Goal: Task Accomplishment & Management: Manage account settings

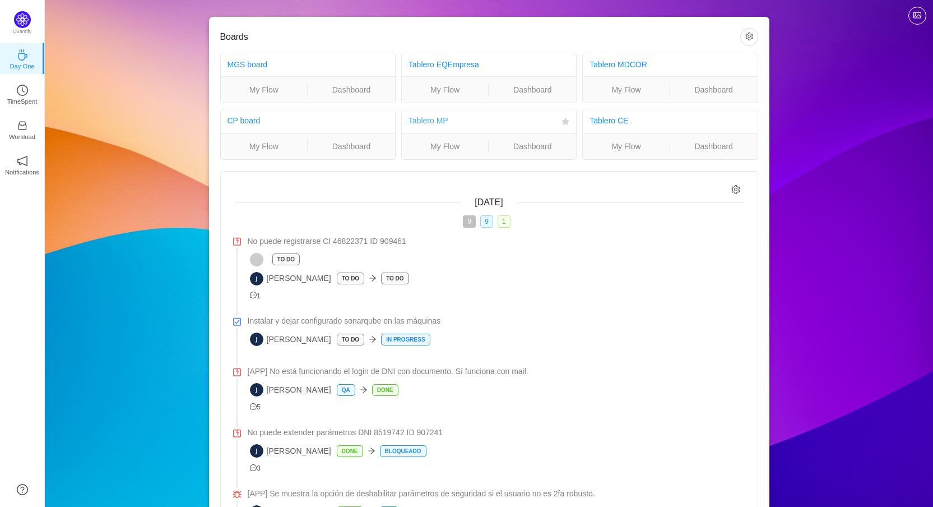
click at [439, 119] on link "Tablero MP" at bounding box center [429, 120] width 40 height 9
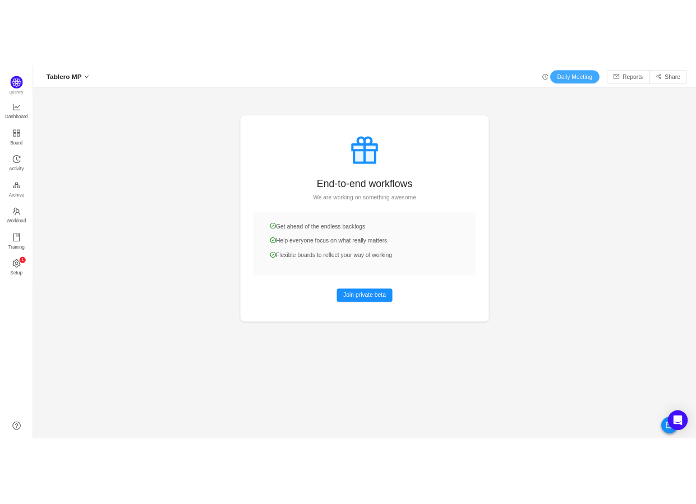
scroll to position [488, 872]
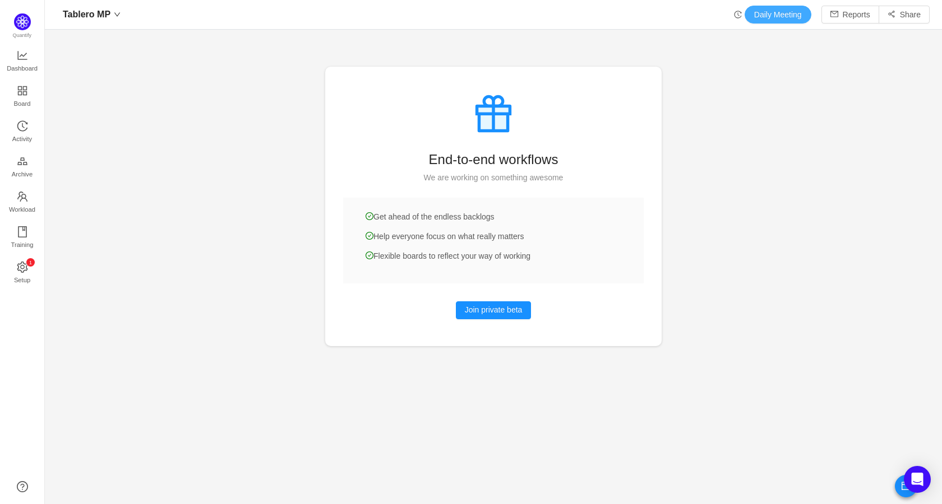
click at [766, 14] on button "Daily Meeting" at bounding box center [777, 15] width 67 height 18
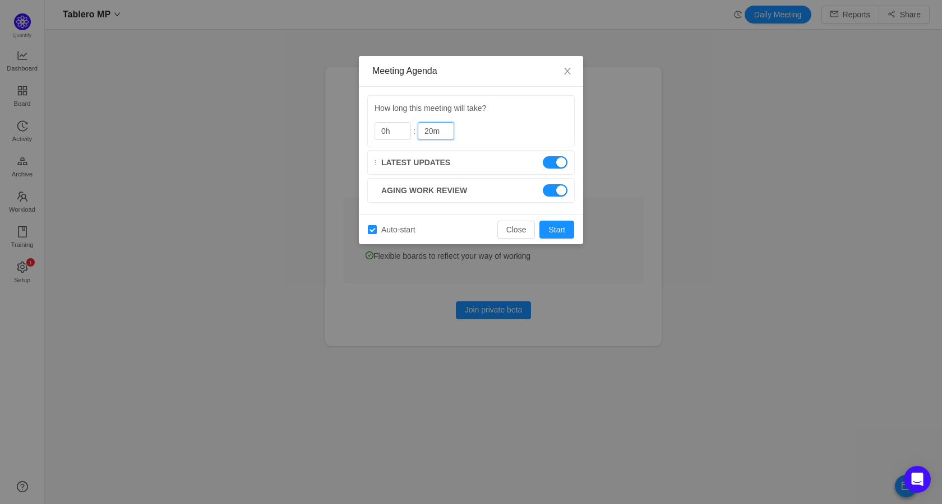
click at [416, 164] on span "Latest updates" at bounding box center [415, 163] width 69 height 12
click at [746, 210] on div "Meeting Agenda How long this meeting will take? 0h : 20m Latest updates Aging w…" at bounding box center [471, 252] width 942 height 504
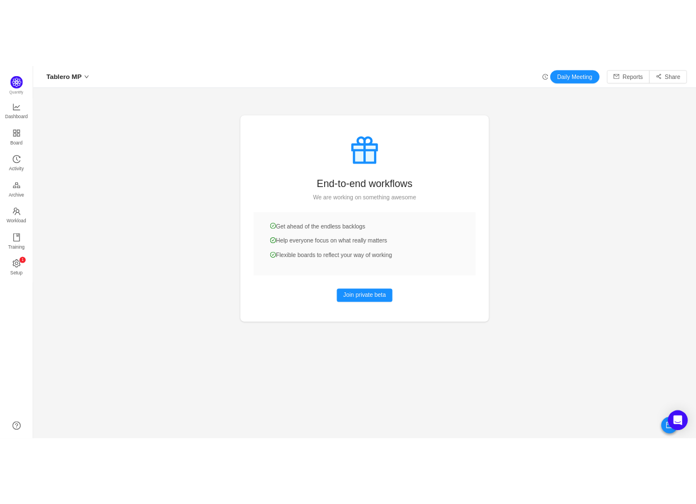
scroll to position [488, 625]
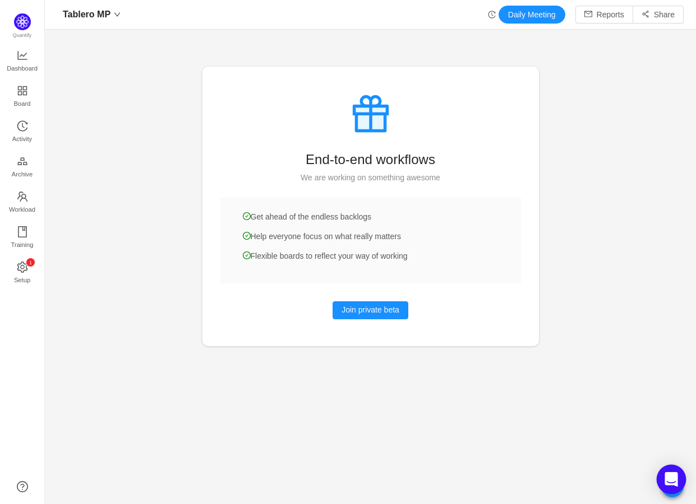
click at [668, 478] on icon "Open Intercom Messenger" at bounding box center [670, 479] width 13 height 15
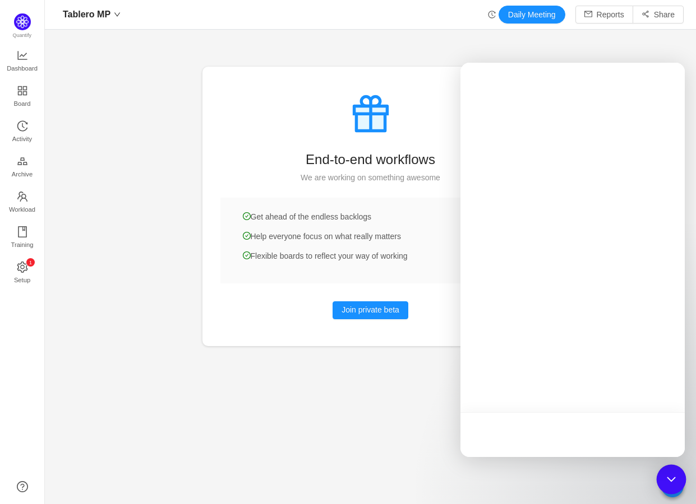
click at [669, 481] on icon "Open Intercom Messenger" at bounding box center [671, 479] width 15 height 15
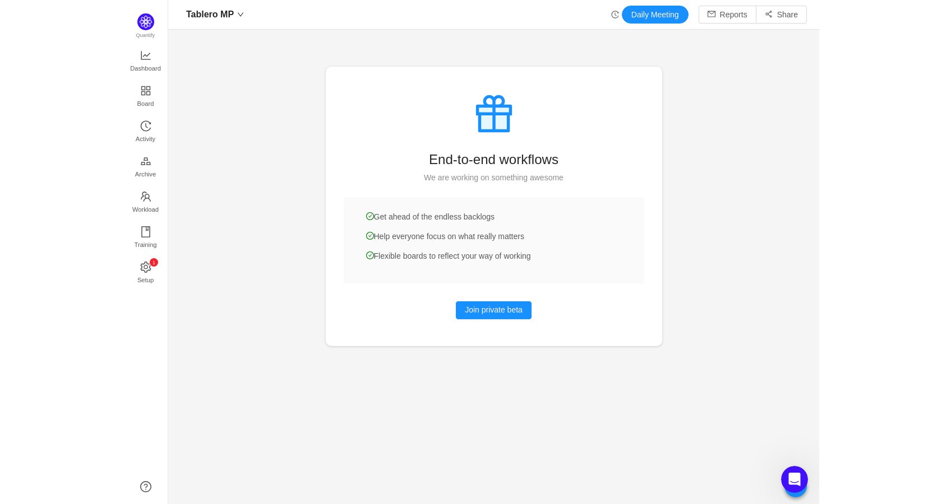
scroll to position [0, 0]
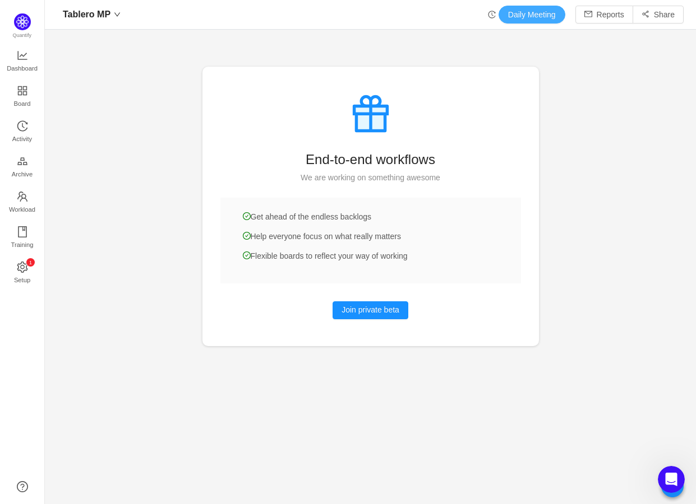
click at [529, 15] on button "Daily Meeting" at bounding box center [531, 15] width 67 height 18
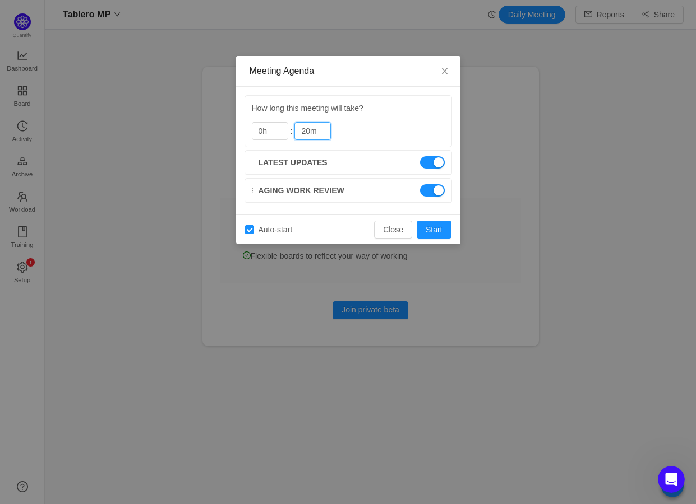
click at [270, 194] on span "Aging work review" at bounding box center [301, 191] width 86 height 12
click at [309, 191] on span "Aging work review" at bounding box center [301, 191] width 86 height 12
click at [608, 214] on div "Meeting Agenda How long this meeting will take? 0h : 20m Latest updates Aging w…" at bounding box center [348, 252] width 696 height 504
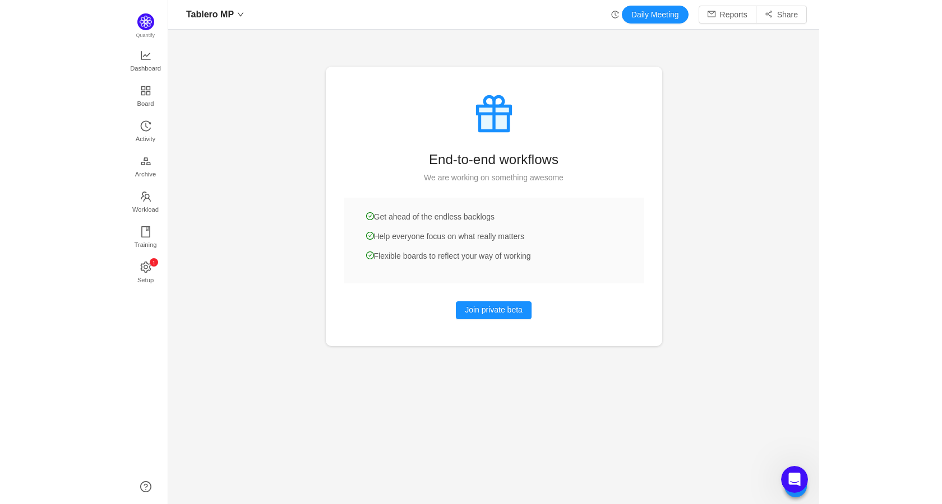
scroll to position [488, 872]
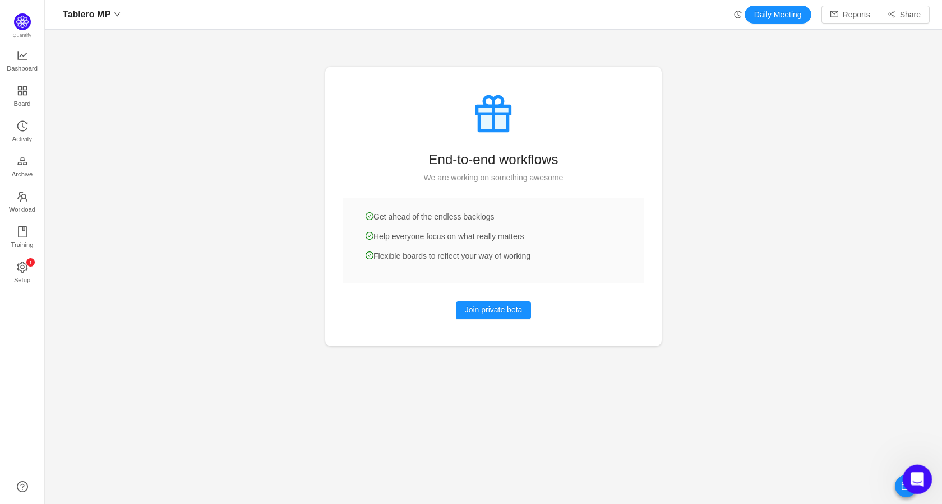
click at [921, 471] on div "Open Intercom Messenger" at bounding box center [915, 478] width 37 height 37
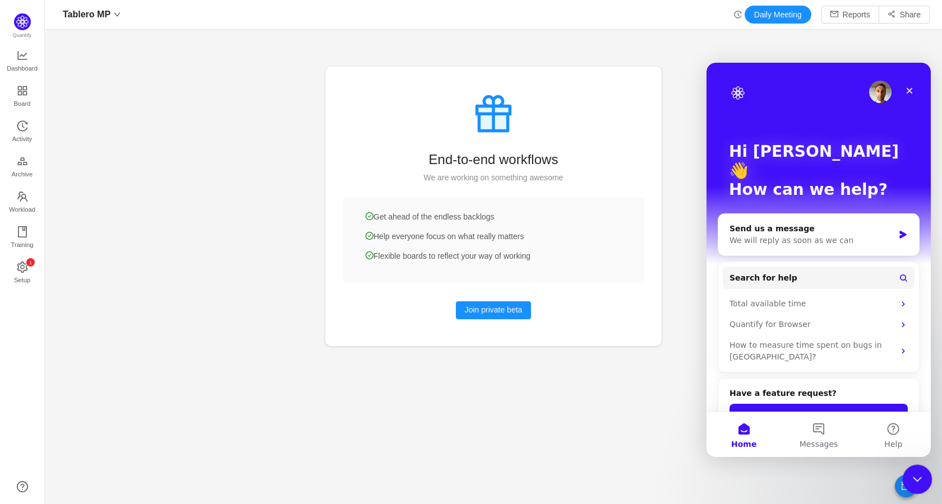
scroll to position [0, 0]
click at [911, 90] on icon "Close" at bounding box center [909, 91] width 6 height 6
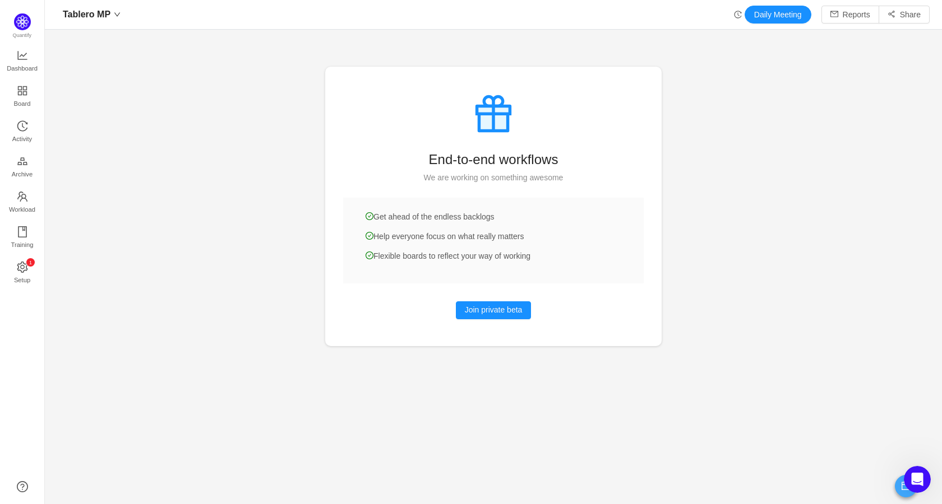
click at [899, 490] on button "button" at bounding box center [905, 486] width 22 height 22
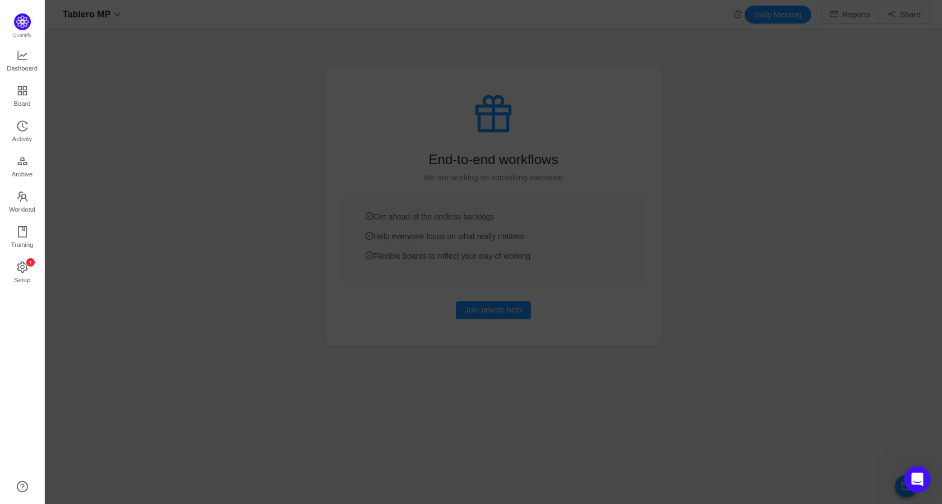
click at [898, 490] on div at bounding box center [493, 252] width 897 height 504
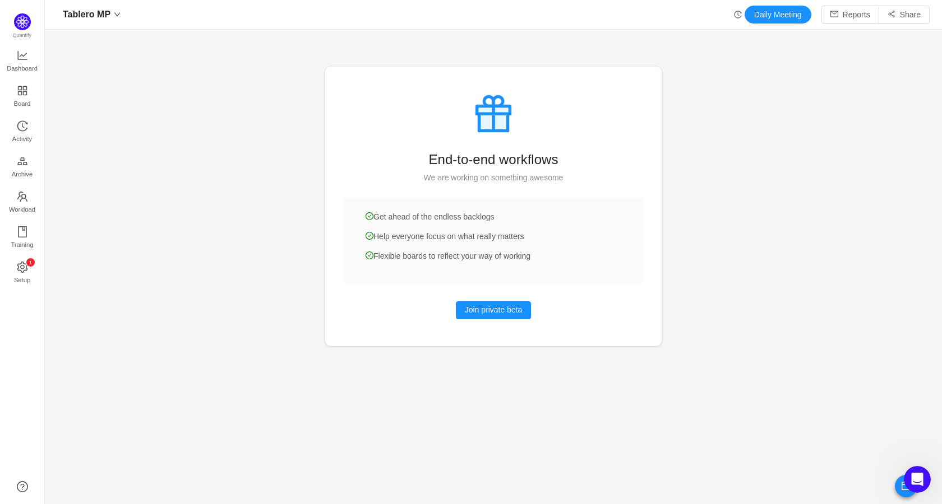
click at [727, 239] on div at bounding box center [493, 252] width 897 height 504
click at [27, 60] on span "Dashboard" at bounding box center [22, 68] width 31 height 22
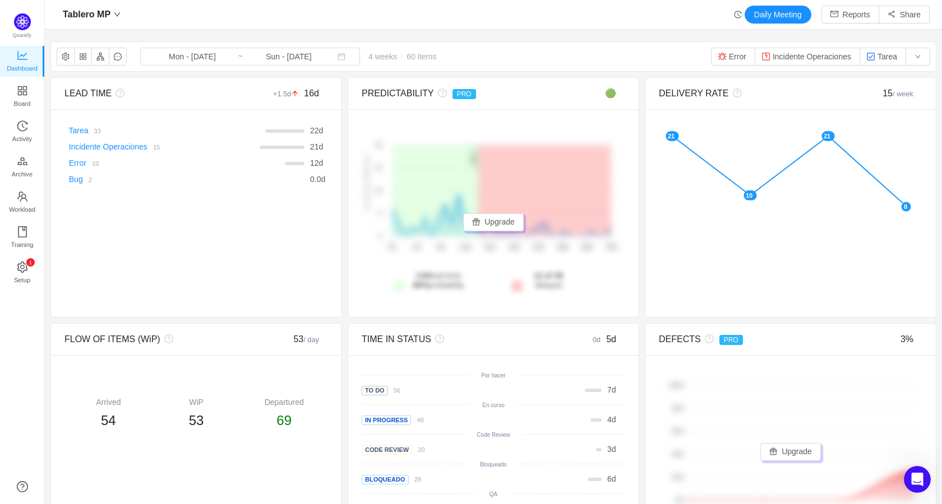
click at [290, 21] on div "Tablero MP Daily Meeting Reports Share" at bounding box center [493, 15] width 872 height 18
click at [256, 10] on div "Tablero MP Daily Meeting Reports Share" at bounding box center [493, 15] width 872 height 18
click at [62, 56] on button "button" at bounding box center [66, 57] width 18 height 18
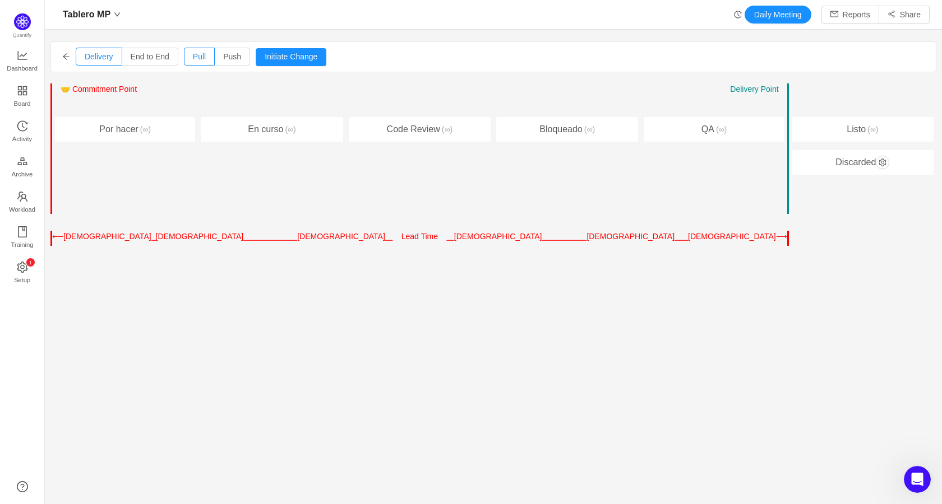
click at [65, 56] on icon "icon: arrow-left" at bounding box center [66, 57] width 8 height 8
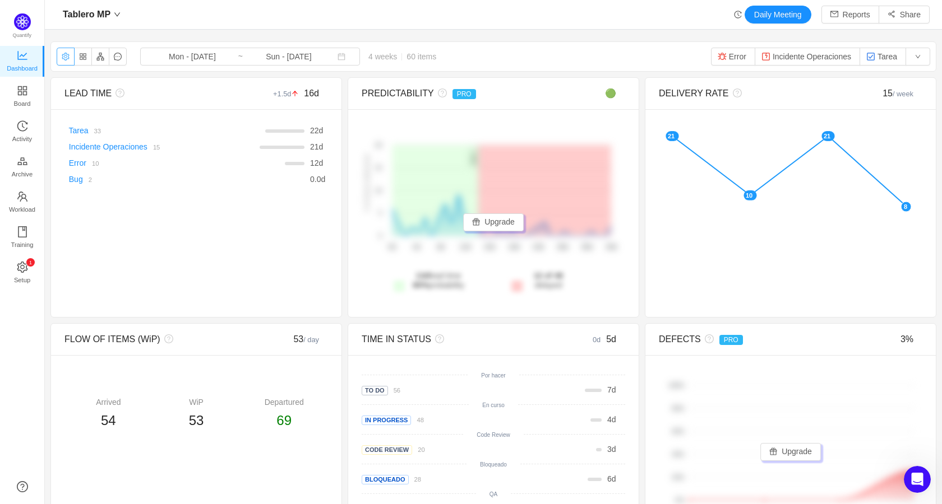
click at [65, 56] on button "button" at bounding box center [66, 57] width 18 height 18
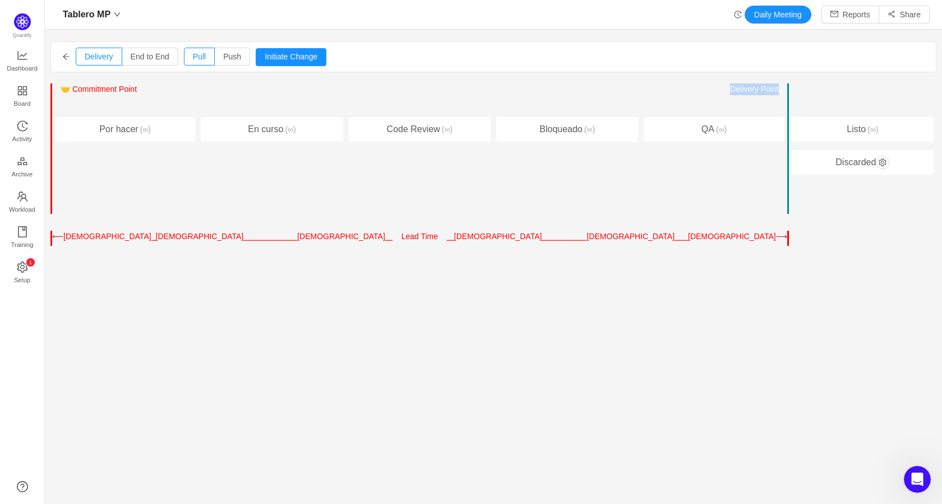
drag, startPoint x: 724, startPoint y: 90, endPoint x: 776, endPoint y: 89, distance: 52.1
click at [776, 89] on div "Entry Point ← → 🤝 Commitment Point ← → Work Started Delivery Point ← →" at bounding box center [713, 101] width 140 height 34
drag, startPoint x: 80, startPoint y: 90, endPoint x: 134, endPoint y: 92, distance: 53.8
click at [134, 92] on span "🤝 Commitment Point" at bounding box center [99, 89] width 76 height 9
click at [152, 58] on span "End to End" at bounding box center [150, 56] width 39 height 9
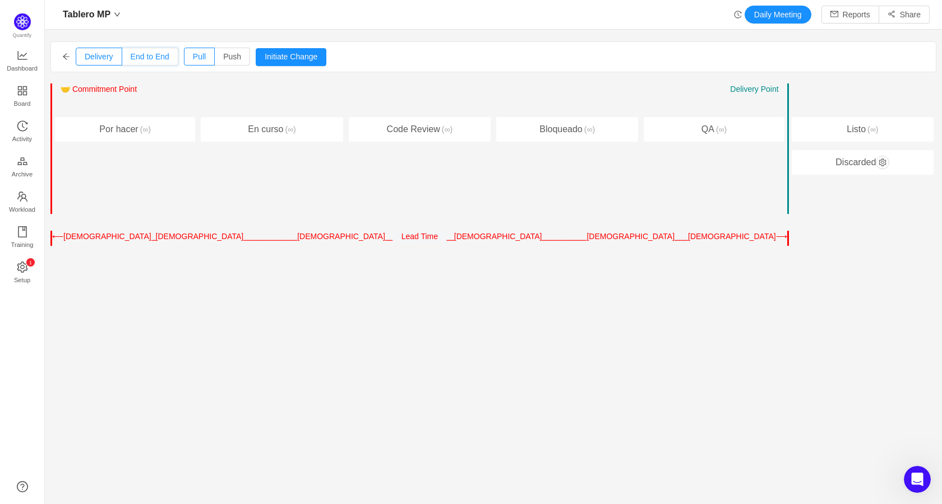
click at [131, 59] on input "End to End" at bounding box center [131, 59] width 0 height 0
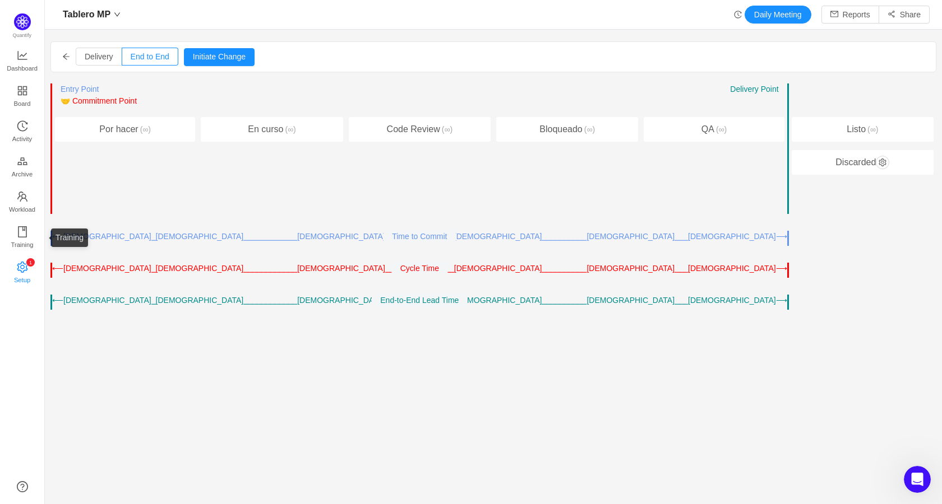
click at [22, 266] on icon "icon: setting" at bounding box center [22, 267] width 11 height 11
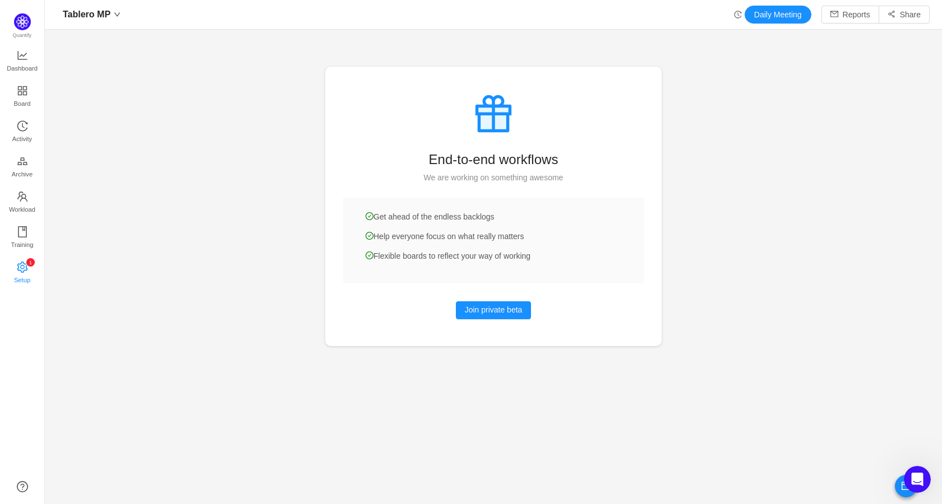
click at [25, 274] on span "Setup" at bounding box center [22, 280] width 16 height 22
click at [22, 60] on span "Dashboard" at bounding box center [22, 68] width 31 height 22
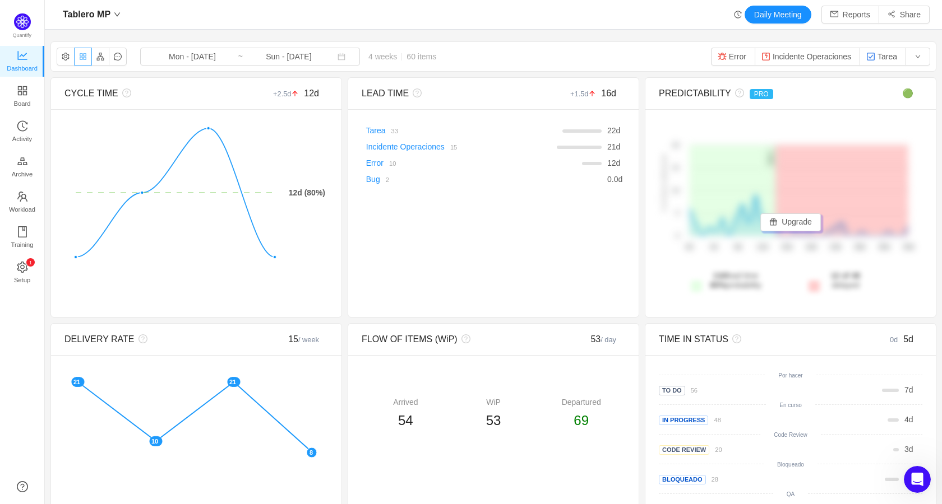
click at [83, 58] on button "button" at bounding box center [83, 57] width 18 height 18
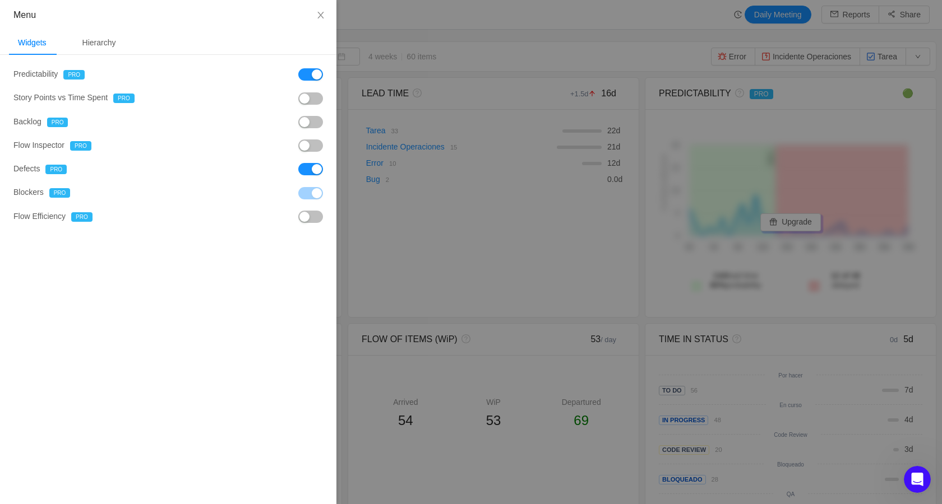
click at [410, 27] on div at bounding box center [471, 252] width 942 height 504
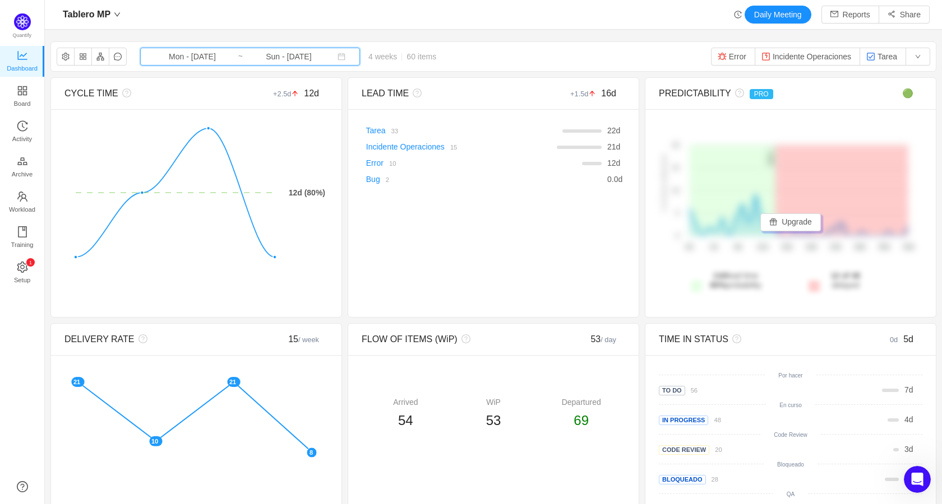
click at [337, 59] on icon "icon: calendar" at bounding box center [341, 57] width 8 height 8
click at [387, 27] on div "Tablero MP Daily Meeting Reports Share" at bounding box center [493, 15] width 897 height 30
click at [410, 60] on span "60 items" at bounding box center [421, 56] width 30 height 9
click at [913, 57] on button "button" at bounding box center [917, 57] width 25 height 18
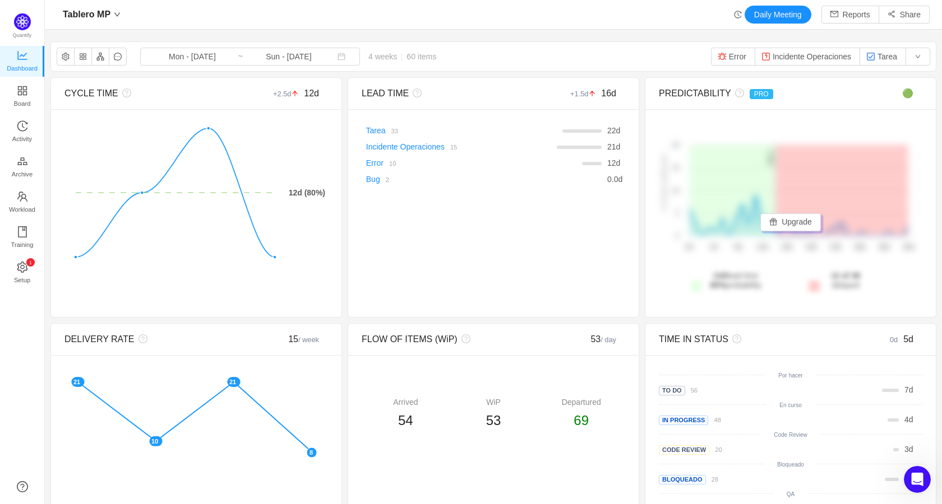
drag, startPoint x: 633, startPoint y: 59, endPoint x: 492, endPoint y: 52, distance: 140.8
click at [632, 59] on div "Tablero MP Mon - [DATE] ~ Sun - [DATE] 4 weeks 60 items Error Incidente Operaci…" at bounding box center [493, 56] width 884 height 29
click at [360, 54] on span "4 weeks 60 items" at bounding box center [402, 56] width 85 height 9
click at [428, 45] on div "Tablero MP Mon - [DATE] ~ Sun - [DATE] 4 weeks 60 items Error Incidente Operaci…" at bounding box center [493, 56] width 884 height 29
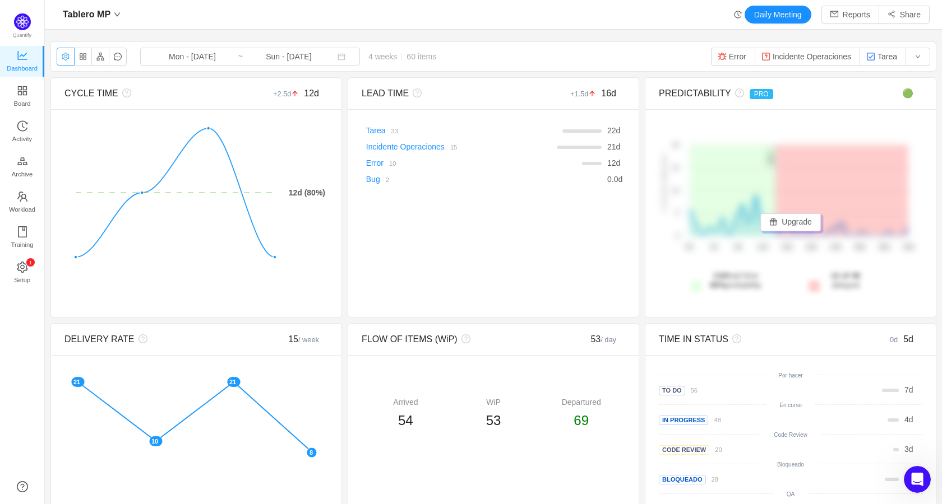
click at [67, 57] on button "button" at bounding box center [66, 57] width 18 height 18
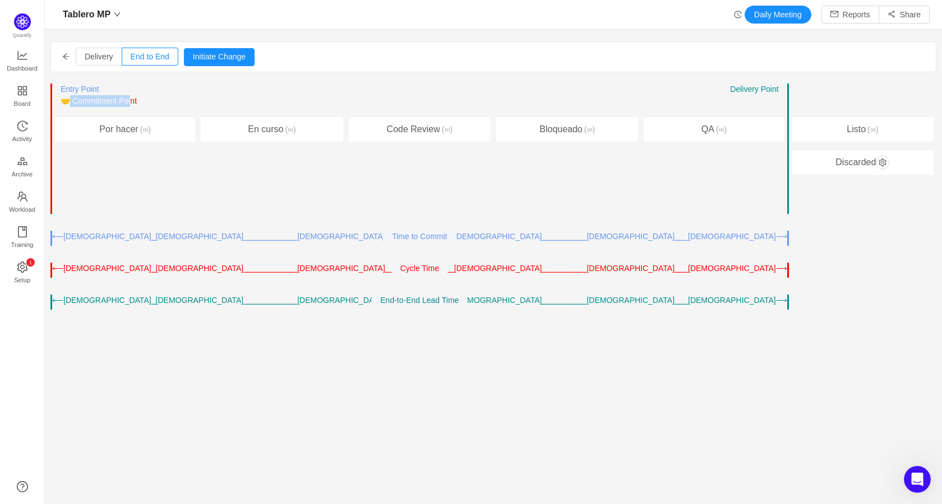
drag, startPoint x: 73, startPoint y: 100, endPoint x: 136, endPoint y: 101, distance: 62.8
click at [136, 101] on span "🤝 Commitment Point" at bounding box center [99, 100] width 76 height 9
drag, startPoint x: 154, startPoint y: 174, endPoint x: 141, endPoint y: 155, distance: 23.3
click at [154, 173] on div "Entry Point ← → 🤝 Commitment Point ← → Work Started Delivery Point ← → Por hace…" at bounding box center [123, 149] width 147 height 131
click at [131, 132] on div "Por hacer (∞)" at bounding box center [125, 129] width 140 height 25
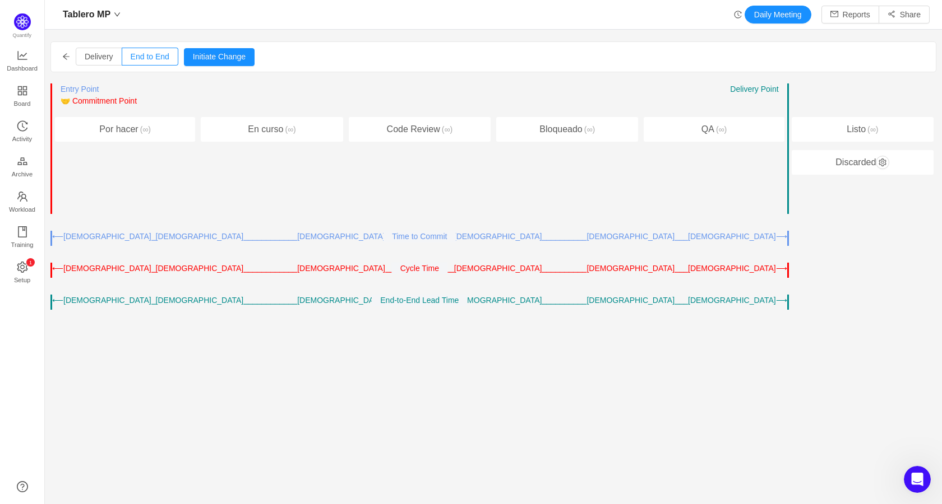
click at [245, 136] on div "En curso (∞)" at bounding box center [272, 129] width 142 height 25
drag, startPoint x: 389, startPoint y: 237, endPoint x: 451, endPoint y: 235, distance: 61.7
click at [451, 235] on div "Time to Commit" at bounding box center [419, 237] width 72 height 12
drag, startPoint x: 395, startPoint y: 271, endPoint x: 430, endPoint y: 270, distance: 35.3
click at [430, 270] on div "Cycle Time" at bounding box center [419, 269] width 55 height 12
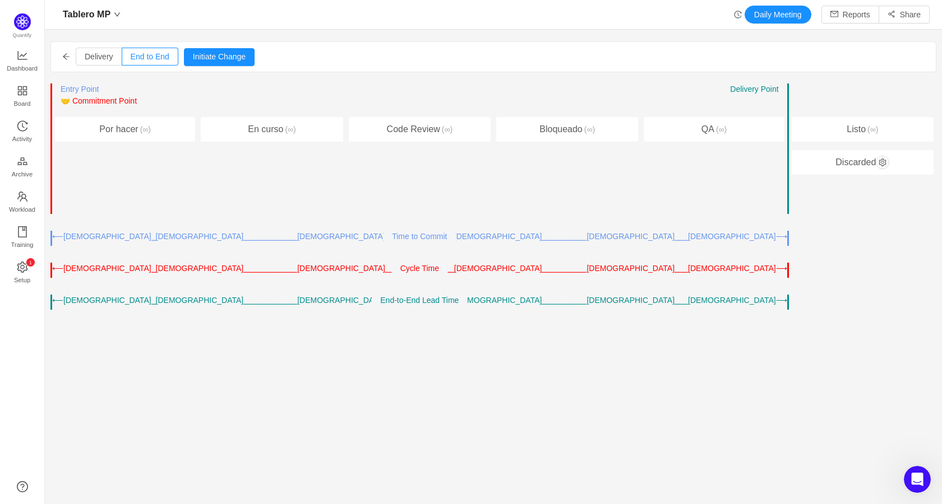
click at [411, 291] on div "Entry Point ← → 🤝 Commitment Point ← → Work Started Delivery Point ← → Por hace…" at bounding box center [493, 197] width 886 height 227
drag, startPoint x: 378, startPoint y: 301, endPoint x: 460, endPoint y: 303, distance: 82.4
click at [460, 303] on div "End-to-End Lead Time" at bounding box center [419, 301] width 95 height 12
drag, startPoint x: 52, startPoint y: 270, endPoint x: 183, endPoint y: 268, distance: 131.2
click at [183, 268] on div "⟵[DEMOGRAPHIC_DATA]⎯[DEMOGRAPHIC_DATA]⎯⎯⎯⎯⎯⎯⎯⎯⎯⎯⎯⎯[DEMOGRAPHIC_DATA]⎯⎯⎯⎯[DEMOGR…" at bounding box center [419, 270] width 738 height 15
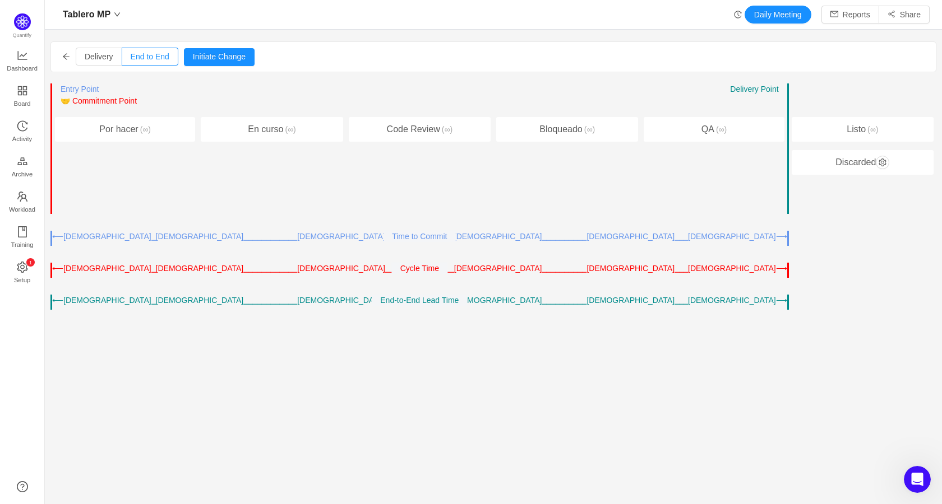
click at [177, 94] on div "Entry Point ← → 🤝 Commitment Point ← → Work Started Delivery Point ← →" at bounding box center [125, 101] width 140 height 34
drag, startPoint x: 48, startPoint y: 112, endPoint x: 160, endPoint y: 109, distance: 111.6
click at [160, 109] on section "Delivery End to End Pull Push Initiate Change Cancel Confirm Entry Point ← → 🤝 …" at bounding box center [493, 250] width 897 height 429
click at [235, 135] on div "En curso (∞)" at bounding box center [272, 129] width 142 height 25
click at [271, 135] on div "En curso (∞)" at bounding box center [272, 129] width 142 height 25
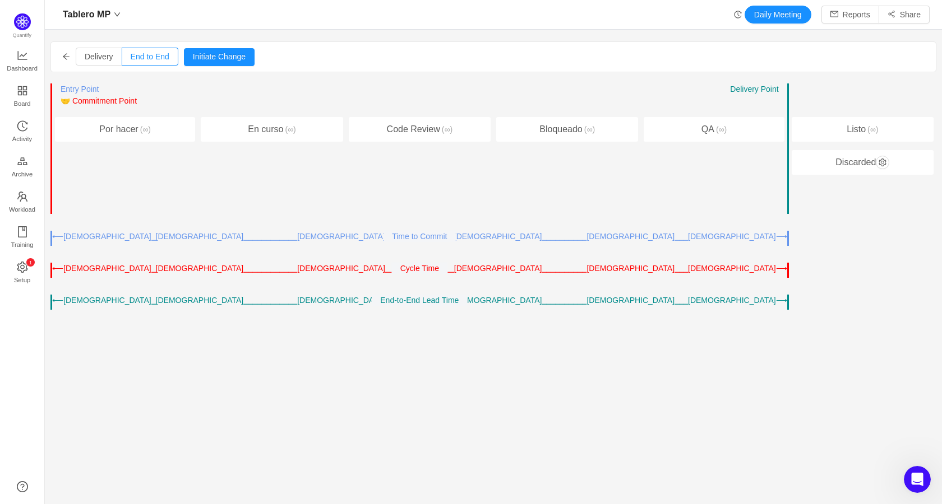
click at [271, 135] on div "En curso (∞)" at bounding box center [272, 129] width 142 height 25
click at [290, 211] on div "Entry Point ← → 🤝 Commitment Point ← → Work Started Delivery Point ← → En curso…" at bounding box center [271, 149] width 147 height 131
click at [215, 192] on div "Entry Point ← → 🤝 Commitment Point ← → Work Started Delivery Point ← → En curso…" at bounding box center [271, 149] width 147 height 131
click at [211, 241] on div "⟵[DEMOGRAPHIC_DATA]⎯[DEMOGRAPHIC_DATA]⎯⎯⎯⎯⎯⎯⎯⎯⎯⎯⎯⎯[DEMOGRAPHIC_DATA]⎯⎯⎯⎯[DEMOGR…" at bounding box center [235, 237] width 367 height 12
drag, startPoint x: 75, startPoint y: 100, endPoint x: 168, endPoint y: 103, distance: 92.5
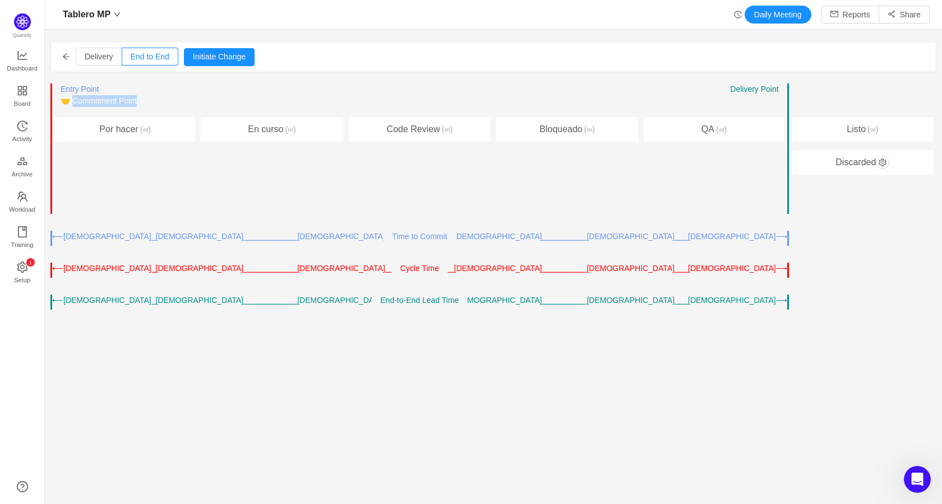
click at [168, 103] on div "Entry Point ← → 🤝 Commitment Point ← → Work Started Delivery Point ← →" at bounding box center [125, 101] width 140 height 34
click at [286, 92] on div "Entry Point ← → 🤝 Commitment Point ← → Work Started Delivery Point ← →" at bounding box center [272, 101] width 142 height 34
click at [611, 98] on div "Entry Point ← → 🤝 Commitment Point ← → Work Started Delivery Point ← →" at bounding box center [567, 101] width 142 height 34
drag, startPoint x: 724, startPoint y: 89, endPoint x: 784, endPoint y: 89, distance: 60.0
click at [784, 89] on div "Entry Point ← → 🤝 Commitment Point ← → Work Started Delivery Point ← → Por hace…" at bounding box center [493, 197] width 886 height 227
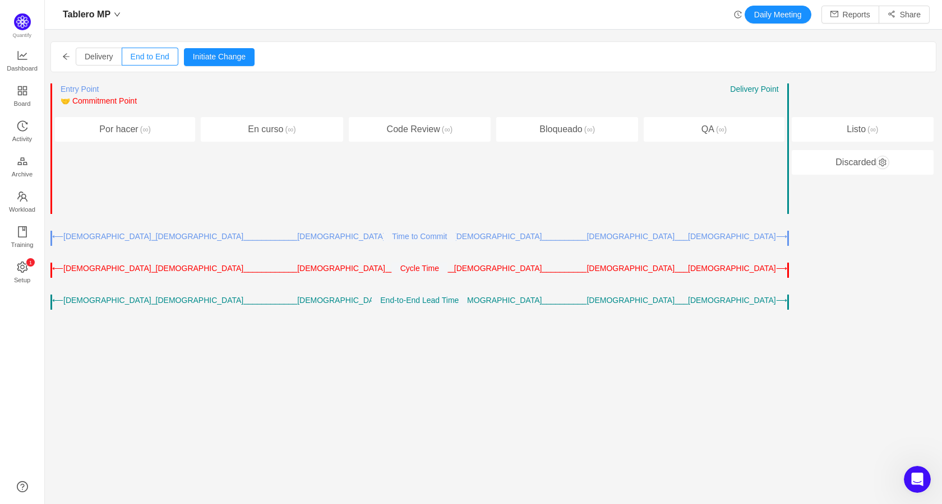
click at [305, 87] on div "Entry Point ← → 🤝 Commitment Point ← → Work Started Delivery Point ← →" at bounding box center [272, 101] width 142 height 34
click at [231, 61] on button "Initiate Change" at bounding box center [219, 57] width 71 height 18
click at [210, 53] on button "Cancel" at bounding box center [204, 57] width 43 height 18
click at [187, 237] on div "⟵[DEMOGRAPHIC_DATA]⎯[DEMOGRAPHIC_DATA]⎯⎯⎯⎯⎯⎯⎯⎯⎯⎯⎯⎯[DEMOGRAPHIC_DATA]⎯⎯⎯⎯[DEMOGR…" at bounding box center [235, 237] width 367 height 12
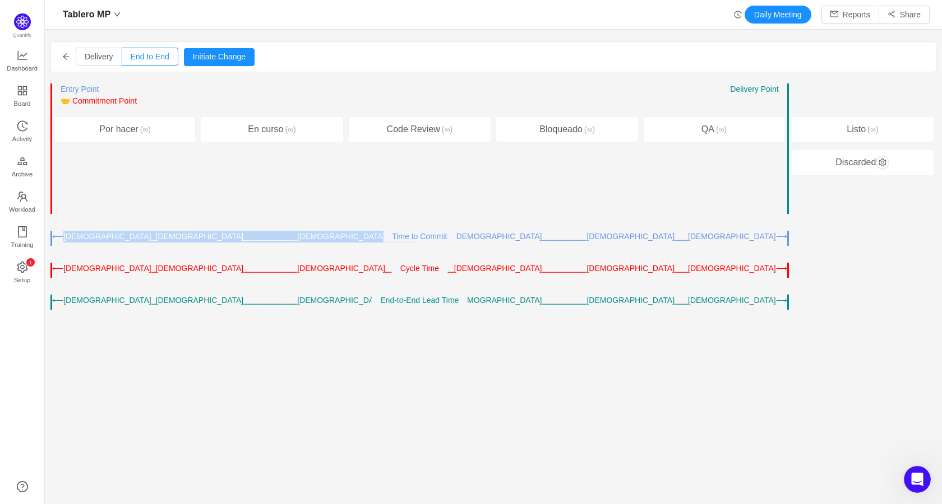
click at [187, 237] on div "⟵[DEMOGRAPHIC_DATA]⎯[DEMOGRAPHIC_DATA]⎯⎯⎯⎯⎯⎯⎯⎯⎯⎯⎯⎯[DEMOGRAPHIC_DATA]⎯⎯⎯⎯[DEMOGR…" at bounding box center [235, 237] width 367 height 12
click at [363, 242] on div "⟵[DEMOGRAPHIC_DATA]⎯[DEMOGRAPHIC_DATA]⎯⎯⎯⎯⎯⎯⎯⎯⎯⎯⎯⎯[DEMOGRAPHIC_DATA]⎯⎯⎯⎯[DEMOGR…" at bounding box center [235, 237] width 367 height 12
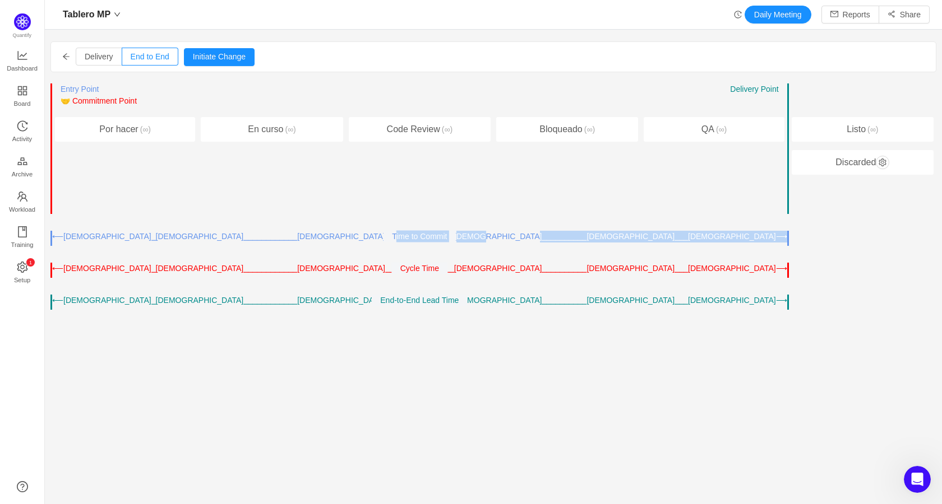
drag, startPoint x: 393, startPoint y: 236, endPoint x: 485, endPoint y: 242, distance: 92.1
click at [485, 242] on div "⟵[DEMOGRAPHIC_DATA]⎯[DEMOGRAPHIC_DATA]⎯⎯⎯⎯⎯⎯⎯⎯⎯⎯⎯⎯[DEMOGRAPHIC_DATA]⎯⎯⎯⎯[DEMOGR…" at bounding box center [419, 238] width 738 height 15
click at [539, 245] on div "⟵[DEMOGRAPHIC_DATA]⎯[DEMOGRAPHIC_DATA]⎯⎯⎯⎯⎯⎯⎯⎯⎯⎯⎯⎯[DEMOGRAPHIC_DATA]⎯⎯⎯⎯[DEMOGR…" at bounding box center [419, 238] width 738 height 15
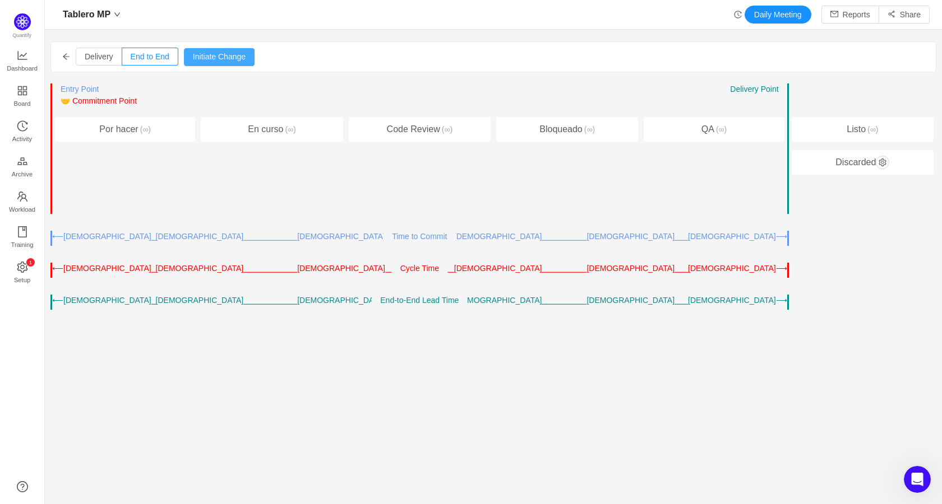
click at [216, 54] on button "Initiate Change" at bounding box center [219, 57] width 71 height 18
click at [103, 268] on div "⟵[DEMOGRAPHIC_DATA]⎯[DEMOGRAPHIC_DATA]⎯⎯⎯⎯⎯⎯⎯⎯⎯⎯⎯⎯[DEMOGRAPHIC_DATA]⎯⎯⎯⎯[DEMOGR…" at bounding box center [235, 269] width 367 height 12
click at [84, 122] on button "→" at bounding box center [85, 120] width 17 height 13
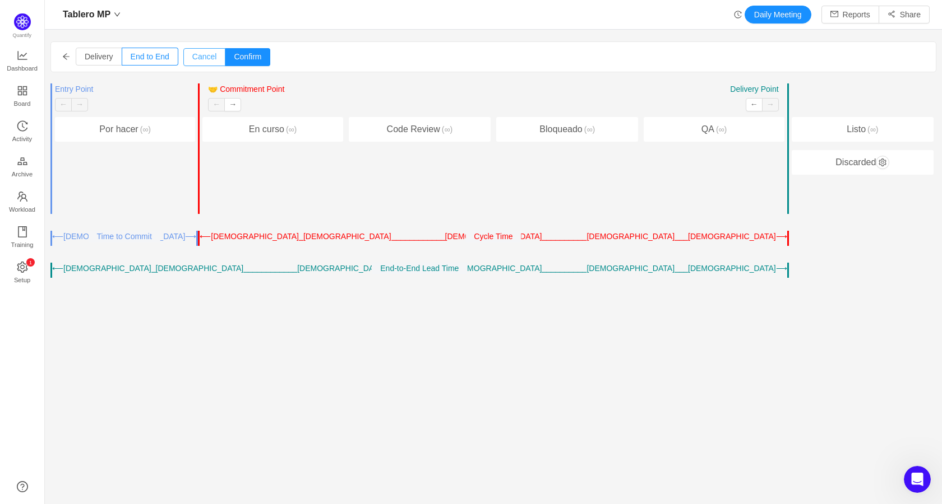
click at [205, 60] on button "Cancel" at bounding box center [204, 57] width 43 height 18
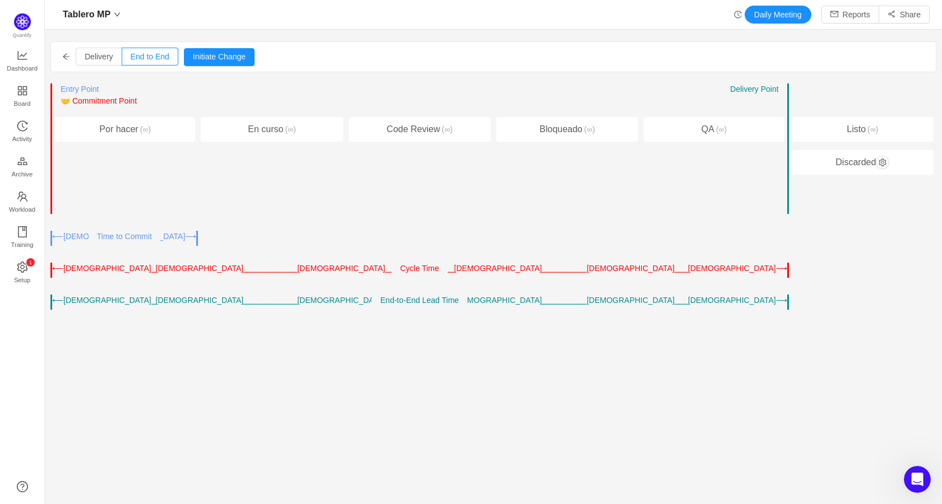
click at [175, 237] on div "⟶[DEMOGRAPHIC_DATA]⎯⎯⎯[DEMOGRAPHIC_DATA]⎯⎯⎯⎯⎯⎯⎯⎯⎯⎯[DEMOGRAPHIC_DATA]⎯⎯⎯[DEMOGRA…" at bounding box center [160, 237] width 72 height 12
click at [199, 242] on div "Entry Point ← → 🤝 Commitment Point ← → Work Started Delivery Point ← → Por hace…" at bounding box center [493, 197] width 886 height 227
click at [87, 89] on span "Entry Point" at bounding box center [80, 89] width 38 height 9
click at [261, 130] on div "En curso (∞)" at bounding box center [272, 129] width 142 height 25
click at [411, 267] on span "Cycle Time" at bounding box center [419, 268] width 39 height 9
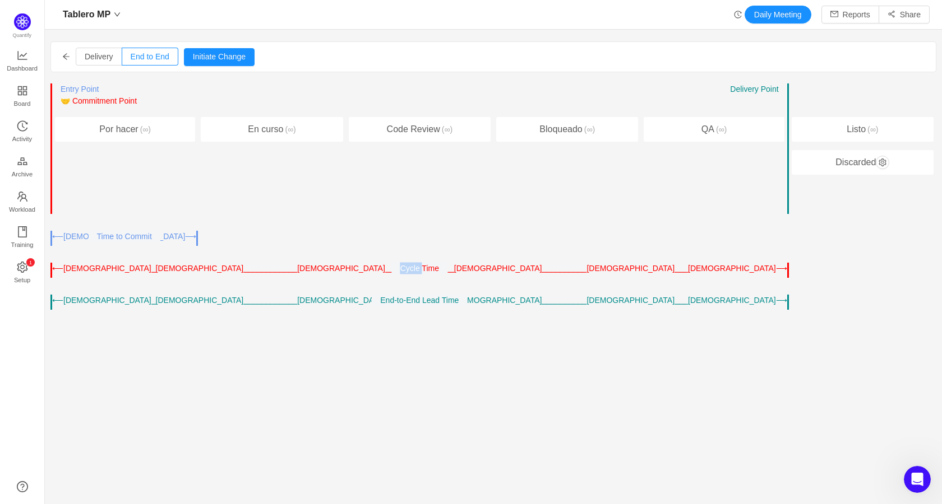
click at [411, 267] on span "Cycle Time" at bounding box center [419, 268] width 39 height 9
click at [420, 273] on span "Cycle Time" at bounding box center [419, 268] width 39 height 9
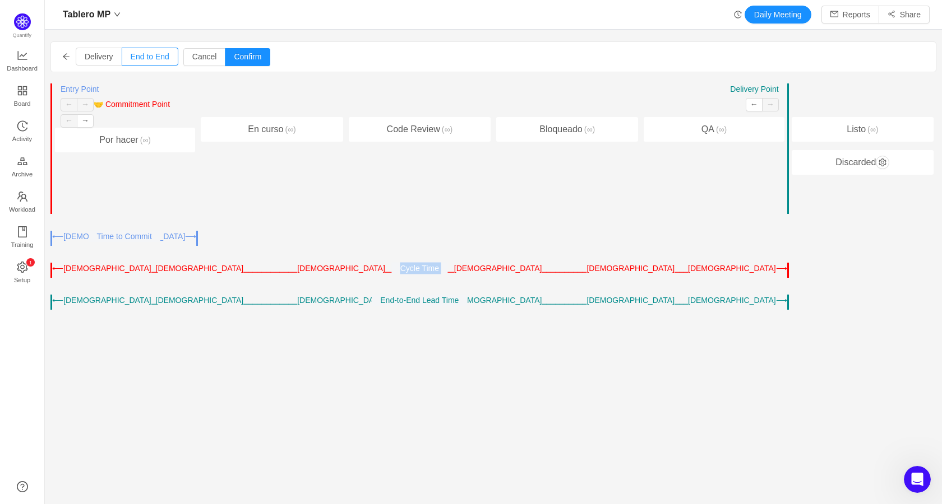
click at [420, 273] on span "Cycle Time" at bounding box center [419, 268] width 39 height 9
click at [86, 117] on button "→" at bounding box center [85, 120] width 17 height 13
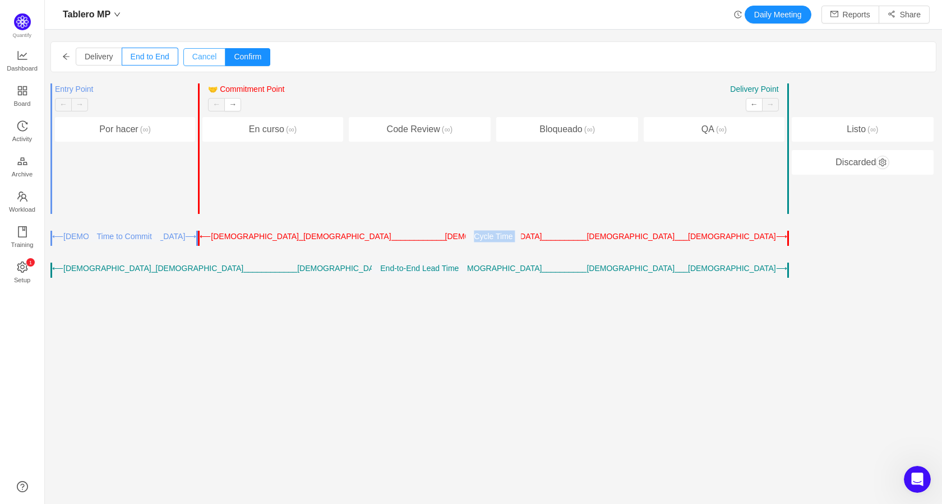
click at [204, 54] on button "Cancel" at bounding box center [204, 57] width 43 height 18
click at [193, 195] on div "Entry Point ← → 🤝 Commitment Point ← → Work Started Delivery Point ← → Por hace…" at bounding box center [123, 149] width 147 height 131
click at [96, 57] on span "Delivery" at bounding box center [99, 56] width 29 height 9
click at [85, 59] on input "Delivery" at bounding box center [85, 59] width 0 height 0
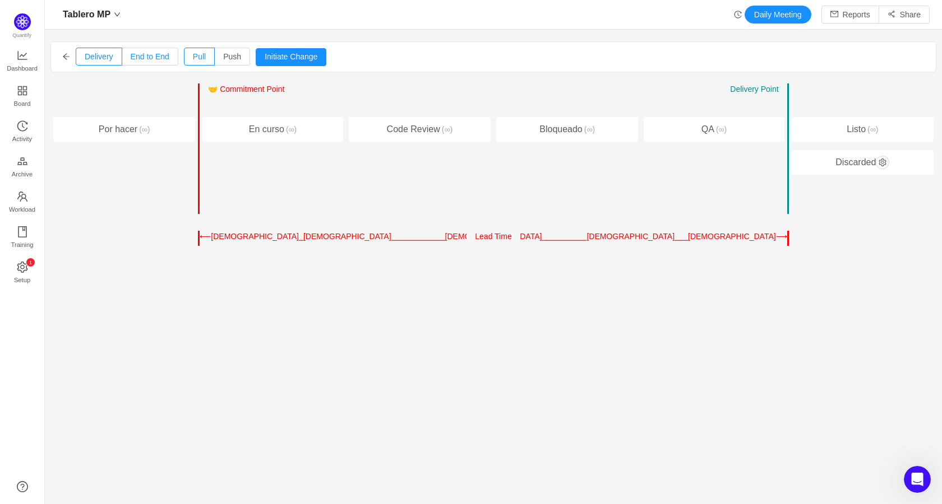
click at [151, 55] on span "End to End" at bounding box center [150, 56] width 39 height 9
click at [131, 59] on input "End to End" at bounding box center [131, 59] width 0 height 0
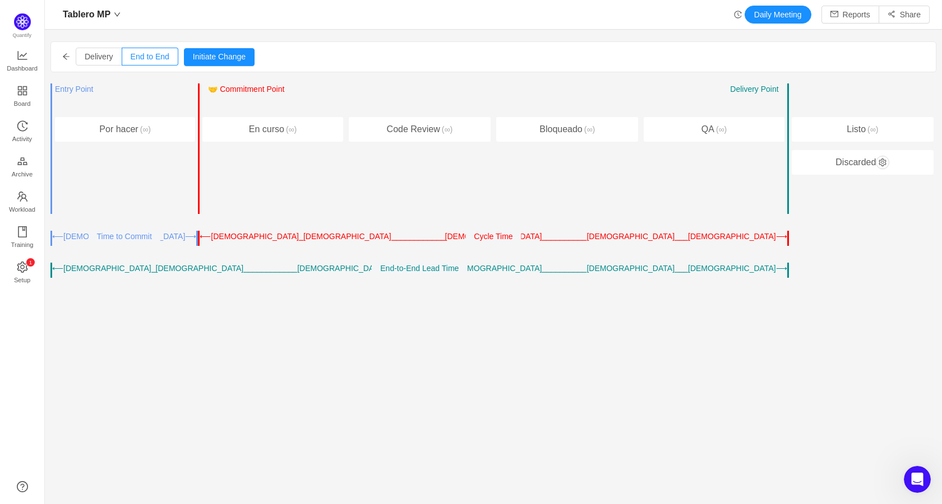
click at [203, 177] on div "Entry Point ← → 🤝 Commitment Point ← → Work Started Delivery Point ← → En curso…" at bounding box center [271, 149] width 147 height 131
drag, startPoint x: 197, startPoint y: 168, endPoint x: 148, endPoint y: 154, distance: 51.4
click at [148, 154] on div "Entry Point ← → 🤝 Commitment Point ← → Work Started Delivery Point ← → Por hace…" at bounding box center [493, 181] width 886 height 195
click at [181, 174] on div "Entry Point ← → 🤝 Commitment Point ← → Work Started Delivery Point ← → Por hace…" at bounding box center [123, 149] width 147 height 131
click at [219, 200] on div "Entry Point ← → 🤝 Commitment Point ← → Work Started Delivery Point ← → En curso…" at bounding box center [271, 149] width 147 height 131
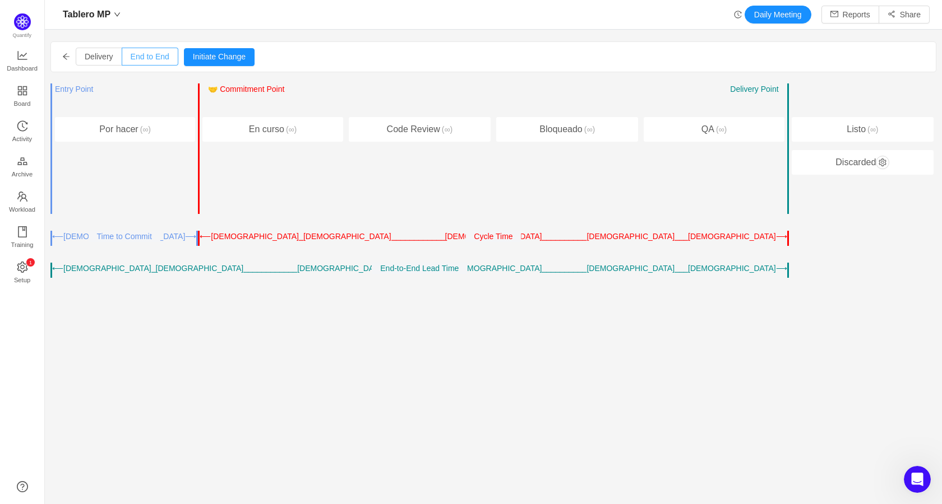
click at [150, 60] on span "End to End" at bounding box center [150, 56] width 39 height 9
click at [131, 59] on input "End to End" at bounding box center [131, 59] width 0 height 0
click at [205, 57] on button "Initiate Change" at bounding box center [219, 57] width 71 height 18
click at [752, 103] on button "←" at bounding box center [753, 104] width 17 height 13
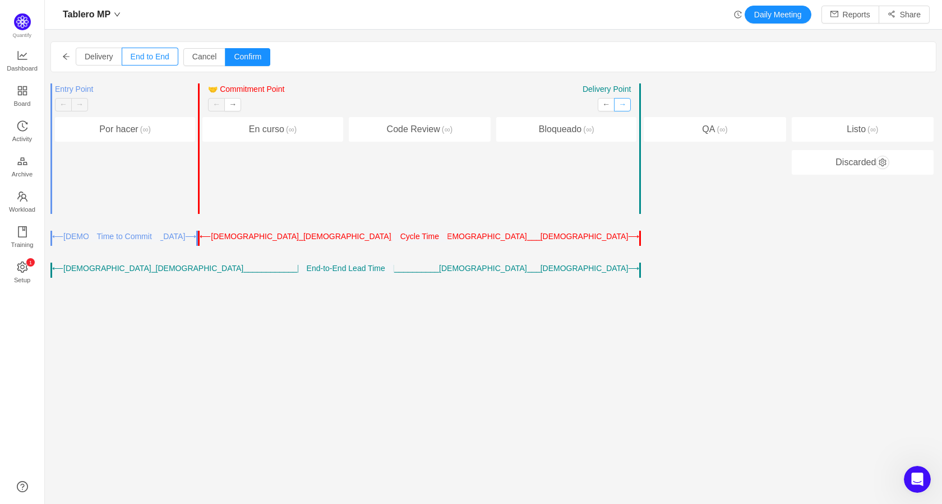
click at [620, 105] on button "→" at bounding box center [622, 104] width 17 height 13
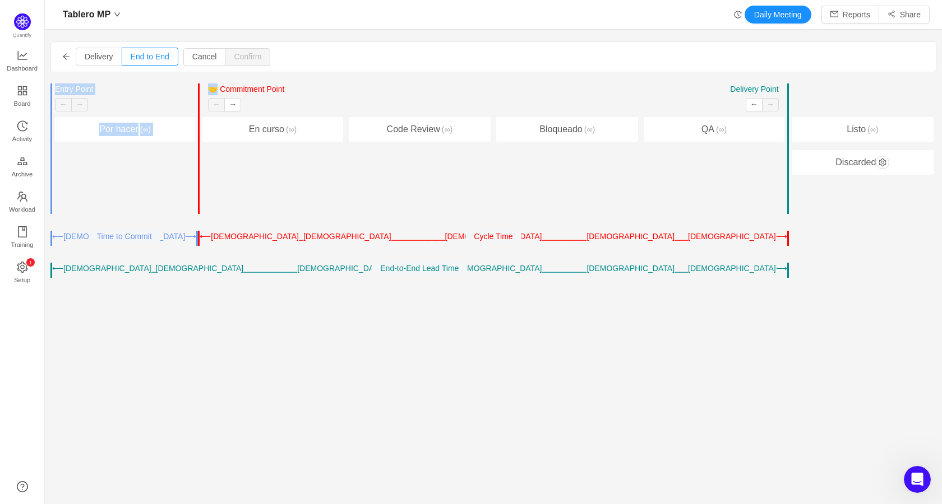
drag, startPoint x: 213, startPoint y: 90, endPoint x: 189, endPoint y: 90, distance: 23.5
click at [189, 90] on div "Entry Point ← → 🤝 Commitment Point ← → Work Started Delivery Point ← → Por hace…" at bounding box center [493, 181] width 886 height 195
click at [230, 101] on button "→" at bounding box center [232, 104] width 17 height 13
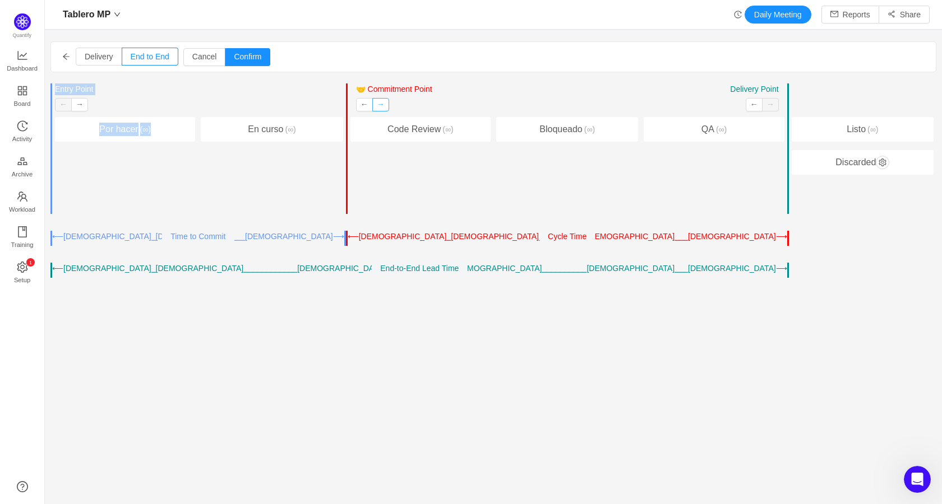
click at [375, 104] on button "→" at bounding box center [380, 104] width 17 height 13
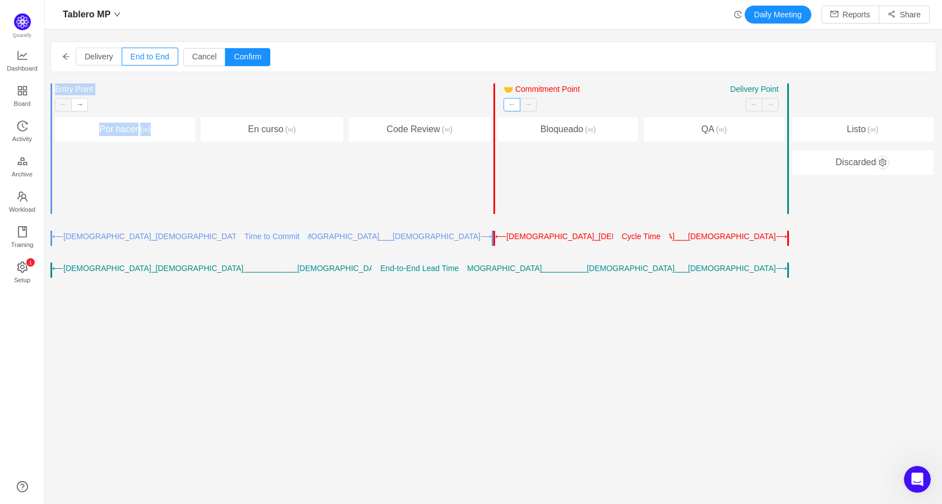
click at [506, 105] on button "←" at bounding box center [511, 104] width 17 height 13
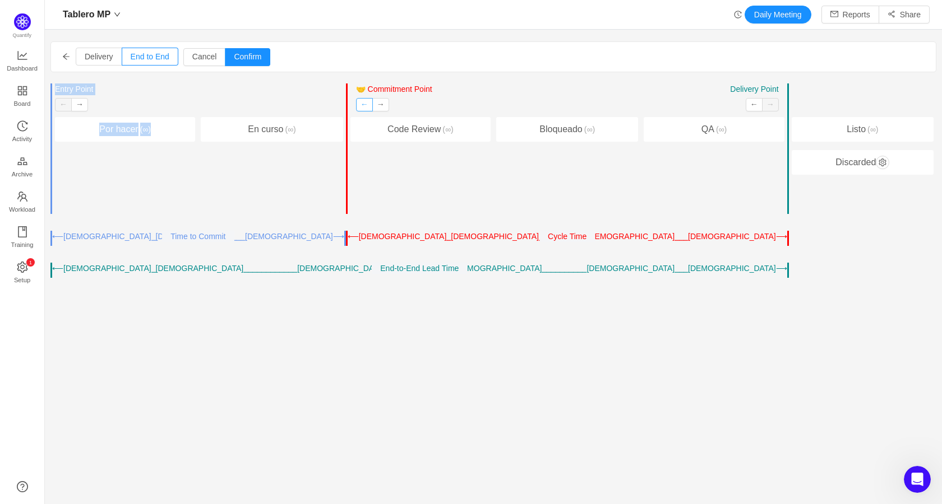
click at [361, 102] on button "←" at bounding box center [364, 104] width 17 height 13
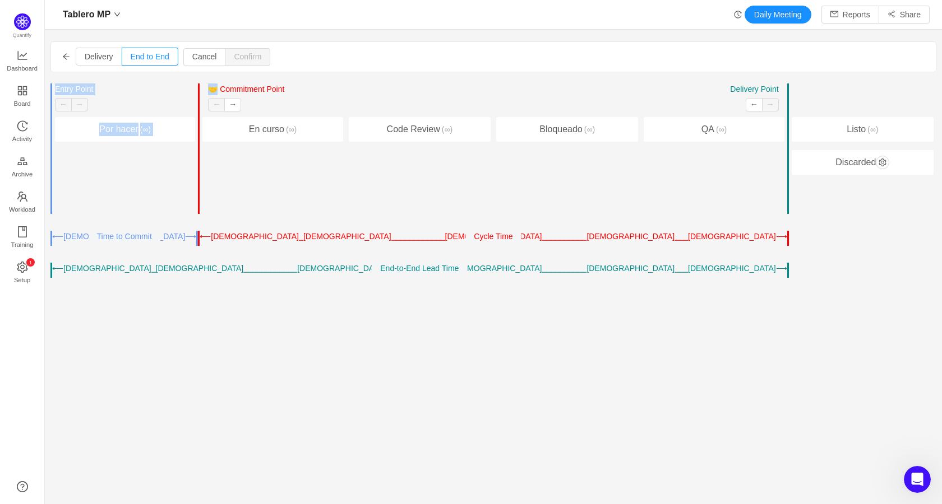
click at [179, 159] on div "Entry Point ← → 🤝 Commitment Point ← → Work Started Delivery Point ← → Por hace…" at bounding box center [123, 149] width 147 height 131
click at [121, 239] on span "Time to Commit" at bounding box center [124, 236] width 55 height 9
click at [120, 239] on span "Time to Commit" at bounding box center [124, 236] width 55 height 9
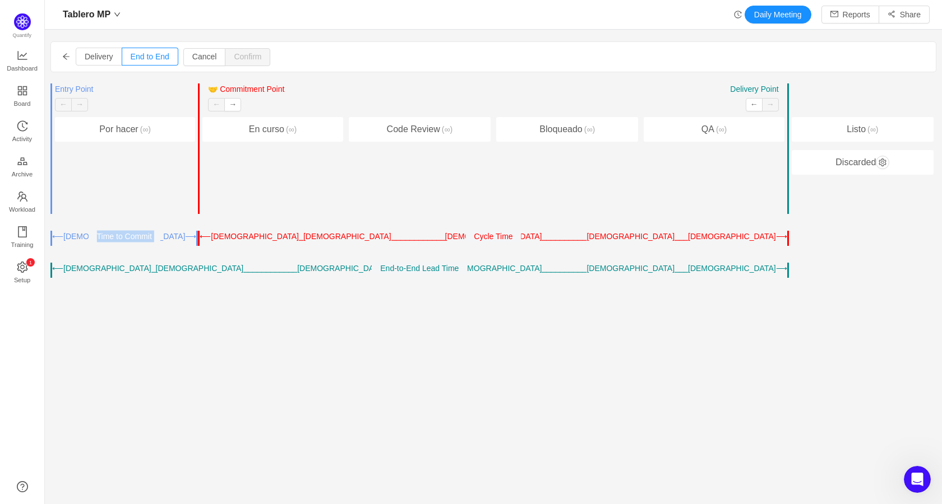
click at [119, 239] on span "Time to Commit" at bounding box center [124, 236] width 55 height 9
click at [115, 265] on div "⟵[DEMOGRAPHIC_DATA]⎯[DEMOGRAPHIC_DATA]⎯⎯⎯⎯⎯⎯⎯⎯⎯⎯⎯⎯[DEMOGRAPHIC_DATA]⎯⎯⎯⎯[DEMOGR…" at bounding box center [235, 269] width 367 height 12
click at [208, 56] on button "Cancel" at bounding box center [204, 57] width 43 height 18
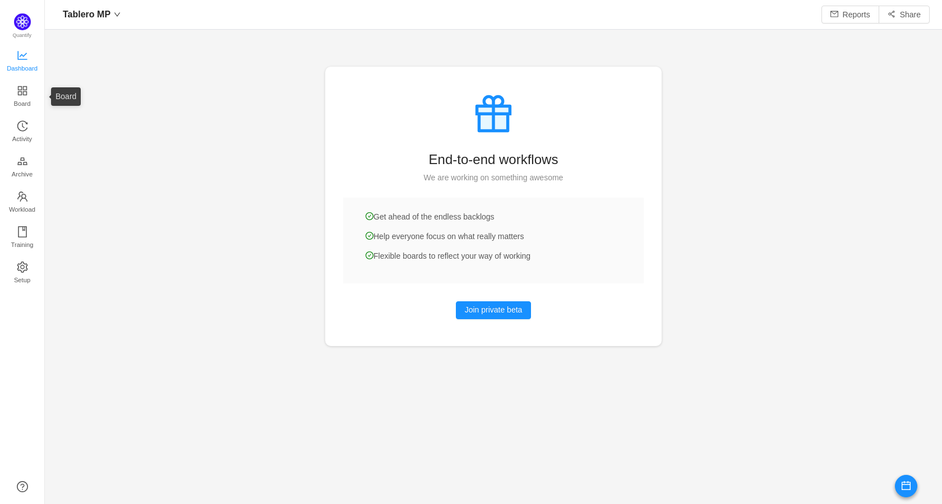
scroll to position [488, 872]
click at [23, 60] on span "Dashboard" at bounding box center [22, 68] width 31 height 22
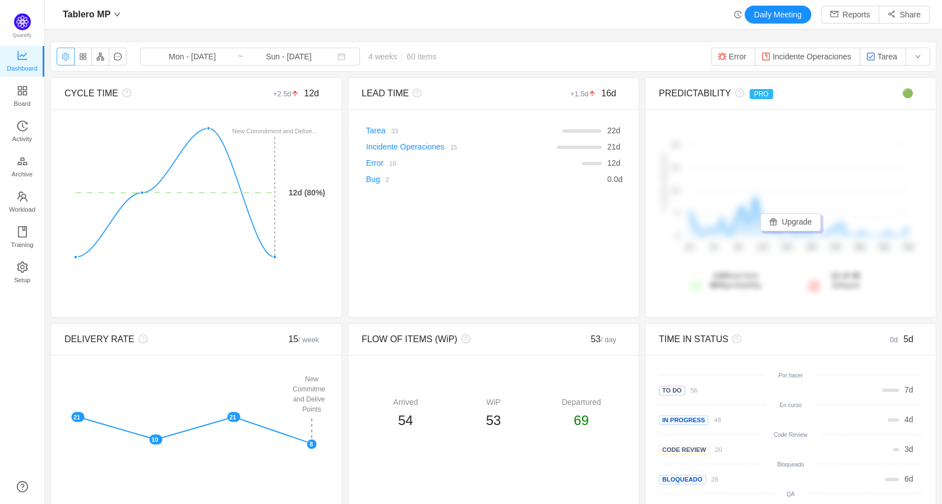
click at [59, 58] on button "button" at bounding box center [66, 57] width 18 height 18
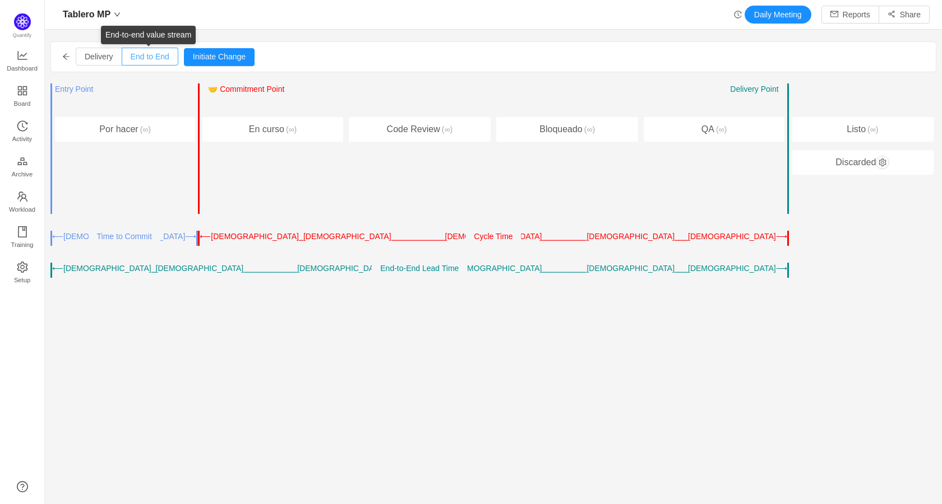
click at [154, 58] on span "End to End" at bounding box center [150, 56] width 39 height 9
click at [131, 59] on input "End to End" at bounding box center [131, 59] width 0 height 0
click at [60, 89] on span "Entry Point" at bounding box center [74, 89] width 38 height 9
click at [213, 58] on button "Initiate Change" at bounding box center [219, 57] width 71 height 18
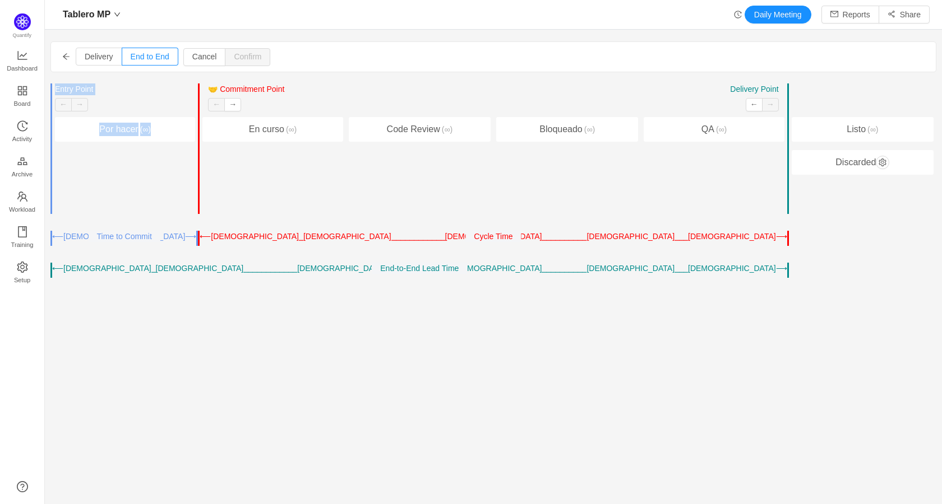
drag, startPoint x: 211, startPoint y: 89, endPoint x: 194, endPoint y: 91, distance: 17.6
click at [194, 89] on div "Entry Point ← → 🤝 Commitment Point ← → Work Started Delivery Point ← → Por hace…" at bounding box center [493, 181] width 886 height 195
click at [191, 238] on div "⟶[DEMOGRAPHIC_DATA]⎯⎯⎯[DEMOGRAPHIC_DATA]⎯⎯⎯⎯⎯⎯⎯⎯⎯⎯[DEMOGRAPHIC_DATA]⎯⎯⎯[DEMOGRA…" at bounding box center [160, 237] width 72 height 12
click at [200, 234] on div "⟵[DEMOGRAPHIC_DATA]⎯[DEMOGRAPHIC_DATA]⎯⎯⎯⎯⎯⎯⎯⎯⎯⎯⎯⎯[DEMOGRAPHIC_DATA]⎯⎯⎯⎯[DEMOGR…" at bounding box center [347, 237] width 294 height 12
click at [195, 235] on div "⟵[DEMOGRAPHIC_DATA]⎯[DEMOGRAPHIC_DATA]⎯⎯⎯⎯⎯⎯⎯⎯⎯⎯⎯⎯[DEMOGRAPHIC_DATA]⎯⎯⎯⎯[DEMOGR…" at bounding box center [123, 238] width 147 height 15
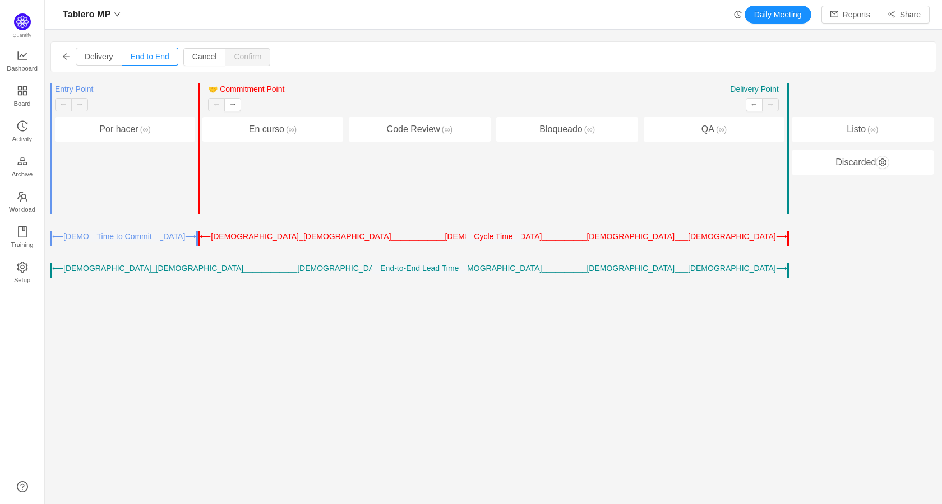
click at [195, 235] on div "⟵[DEMOGRAPHIC_DATA]⎯[DEMOGRAPHIC_DATA]⎯⎯⎯⎯⎯⎯⎯⎯⎯⎯⎯⎯[DEMOGRAPHIC_DATA]⎯⎯⎯⎯[DEMOGR…" at bounding box center [123, 238] width 147 height 15
click at [176, 268] on div "⟵[DEMOGRAPHIC_DATA]⎯[DEMOGRAPHIC_DATA]⎯⎯⎯⎯⎯⎯⎯⎯⎯⎯⎯⎯[DEMOGRAPHIC_DATA]⎯⎯⎯⎯[DEMOGR…" at bounding box center [235, 269] width 367 height 12
click at [335, 267] on div "⟵[DEMOGRAPHIC_DATA]⎯[DEMOGRAPHIC_DATA]⎯⎯⎯⎯⎯⎯⎯⎯⎯⎯⎯⎯[DEMOGRAPHIC_DATA]⎯⎯⎯⎯[DEMOGR…" at bounding box center [235, 269] width 367 height 12
click at [430, 291] on div "Delivery End to End Pull Push Initiate Change Cancel Confirm Entry Point ← → 🤝 …" at bounding box center [493, 217] width 886 height 353
click at [29, 274] on span "Setup" at bounding box center [22, 280] width 16 height 22
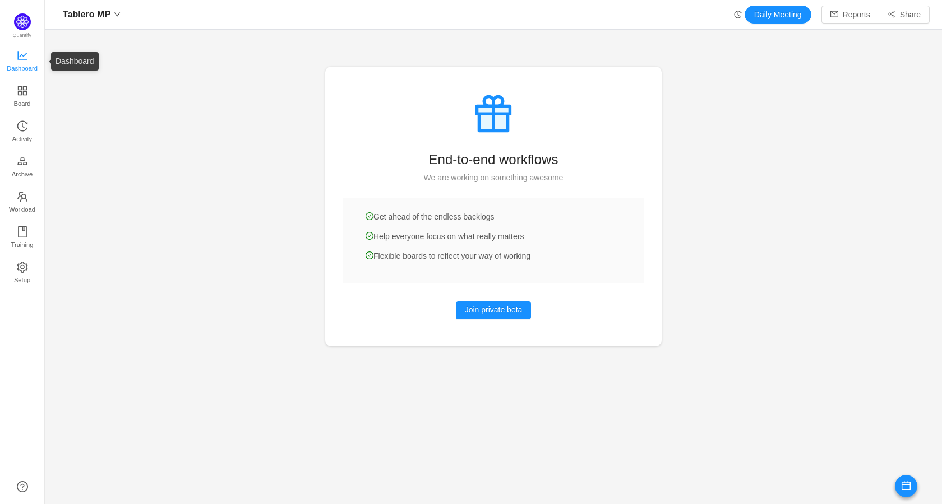
click at [26, 51] on icon "icon: line-chart" at bounding box center [22, 55] width 11 height 11
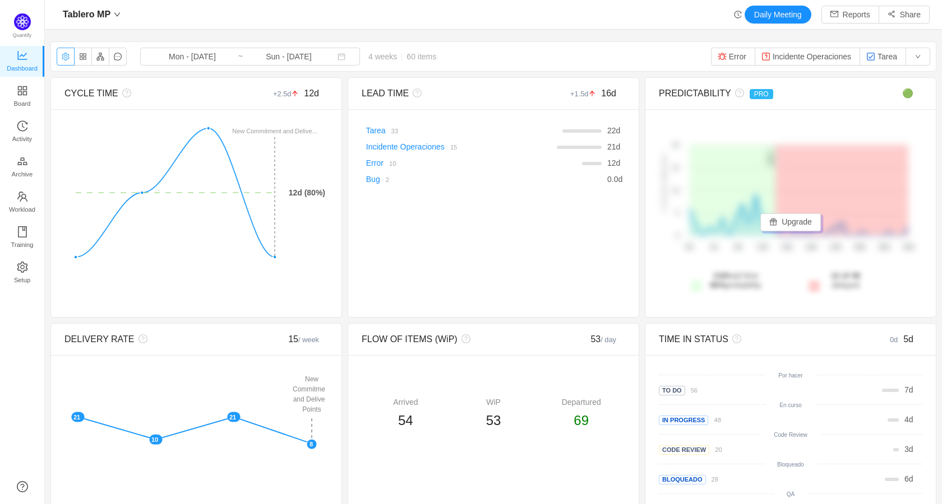
click at [68, 55] on button "button" at bounding box center [66, 57] width 18 height 18
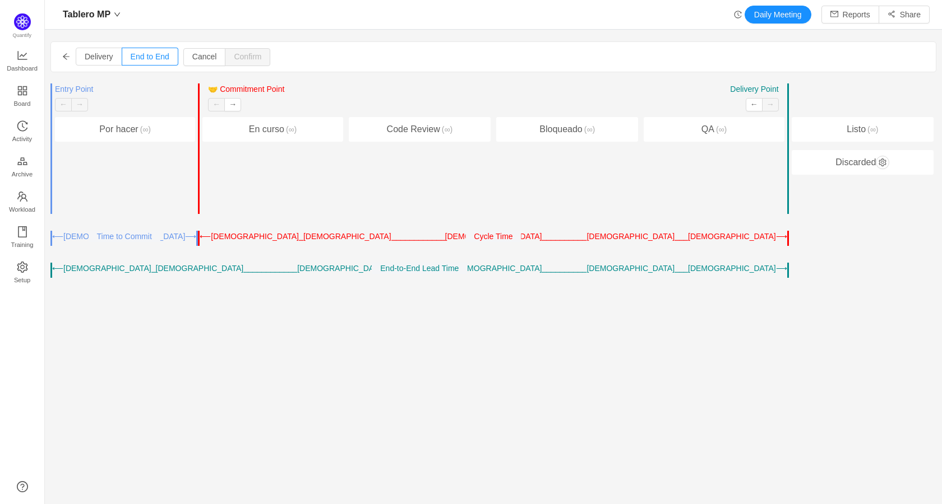
click at [84, 60] on label "Delivery" at bounding box center [99, 57] width 47 height 18
click at [85, 59] on input "Delivery" at bounding box center [85, 59] width 0 height 0
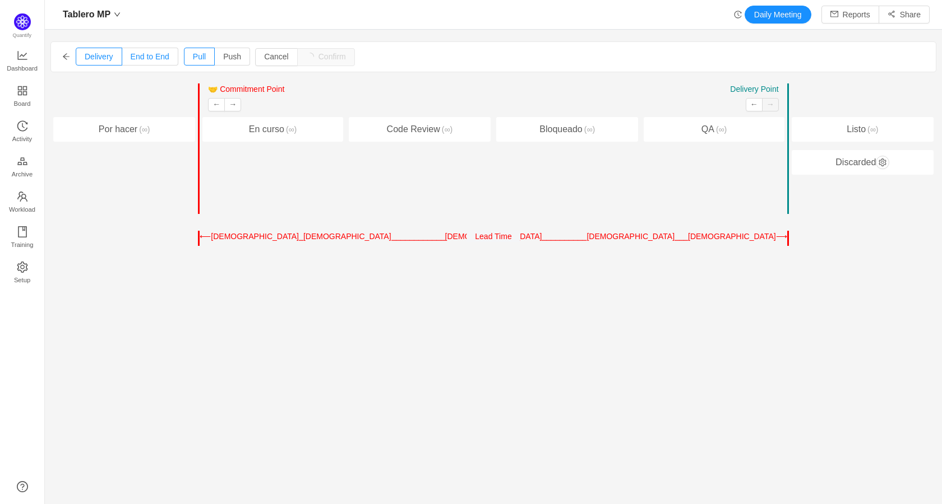
click at [166, 58] on span "End to End" at bounding box center [150, 56] width 39 height 9
click at [131, 59] on input "End to End" at bounding box center [131, 59] width 0 height 0
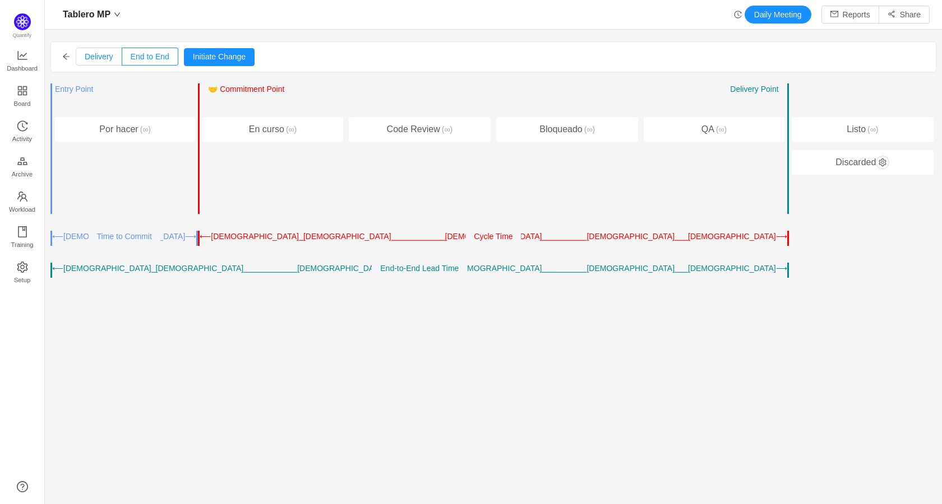
click at [92, 58] on span "Delivery" at bounding box center [99, 56] width 29 height 9
click at [85, 59] on input "Delivery" at bounding box center [85, 59] width 0 height 0
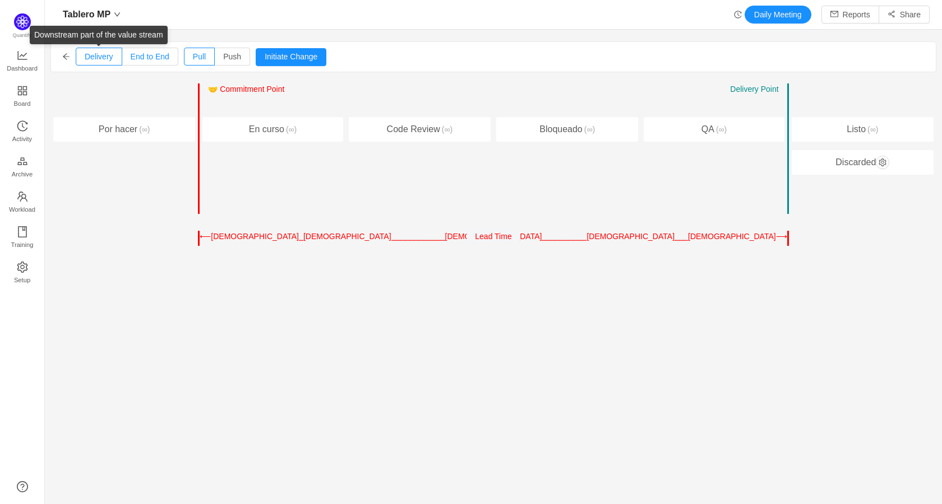
click at [147, 53] on span "End to End" at bounding box center [150, 56] width 39 height 9
click at [131, 59] on input "End to End" at bounding box center [131, 59] width 0 height 0
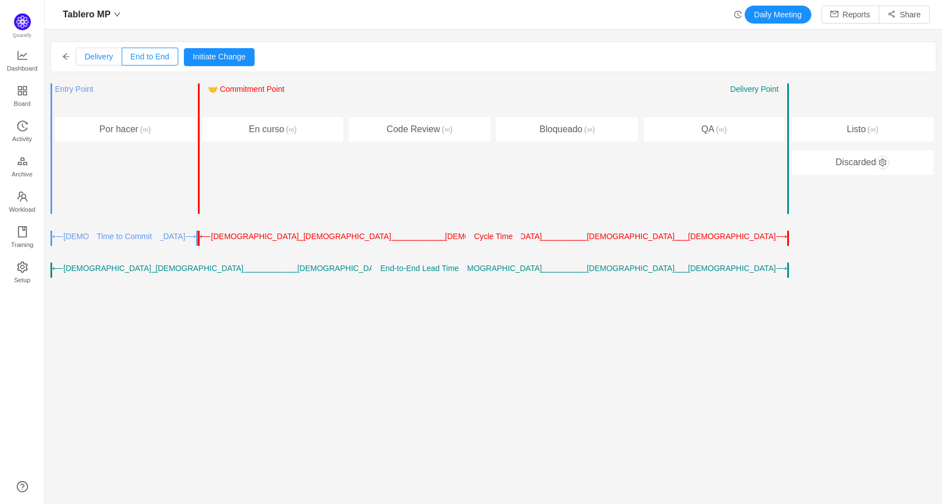
click at [111, 58] on span "Delivery" at bounding box center [99, 56] width 29 height 9
click at [85, 59] on input "Delivery" at bounding box center [85, 59] width 0 height 0
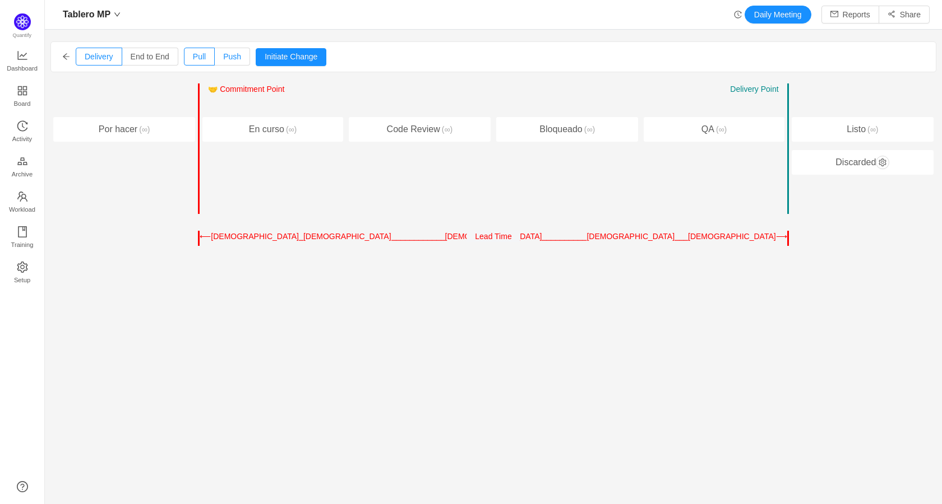
click at [226, 56] on span "Push" at bounding box center [232, 56] width 18 height 9
click at [223, 59] on input "Push" at bounding box center [223, 59] width 0 height 0
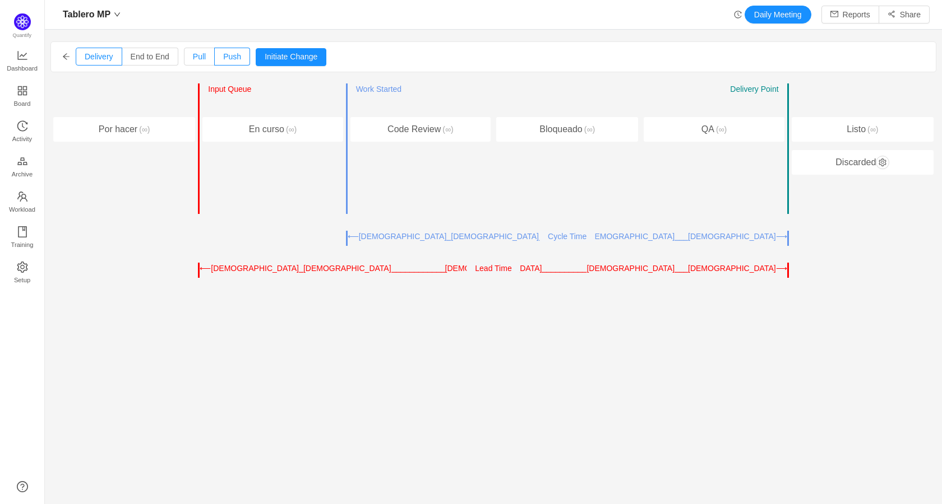
click at [200, 56] on span "Pull" at bounding box center [199, 56] width 13 height 9
click at [193, 59] on input "Pull" at bounding box center [193, 59] width 0 height 0
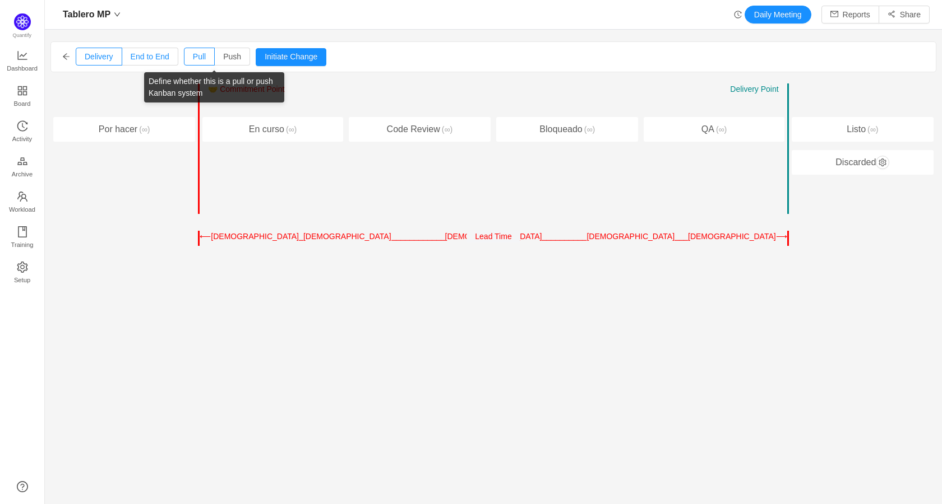
click at [159, 54] on span "End to End" at bounding box center [150, 56] width 39 height 9
click at [131, 59] on input "End to End" at bounding box center [131, 59] width 0 height 0
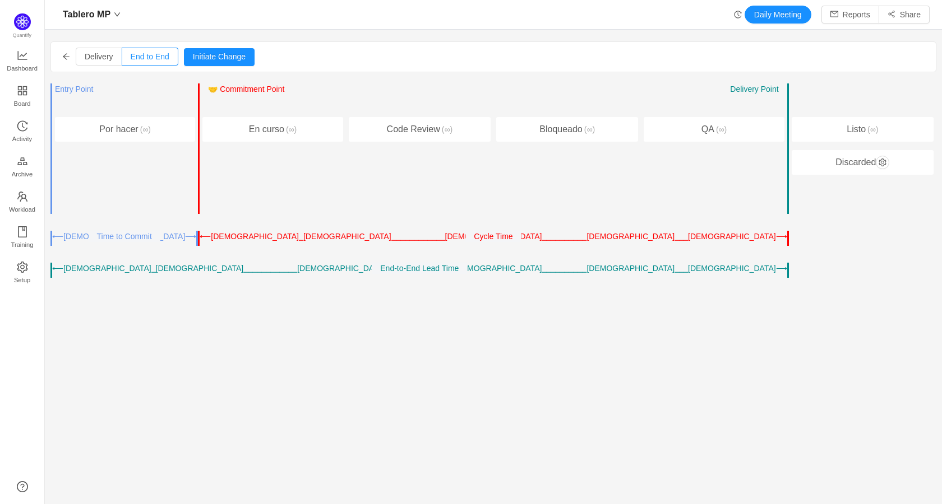
click at [200, 91] on div "Entry Point ← → 🤝 Commitment Point ← → Work Started Delivery Point ← → En curso…" at bounding box center [271, 149] width 147 height 131
click at [196, 91] on div "Entry Point ← → 🤝 Commitment Point ← → Work Started Delivery Point ← → Por hace…" at bounding box center [123, 149] width 147 height 131
drag, startPoint x: 196, startPoint y: 91, endPoint x: 207, endPoint y: 90, distance: 11.2
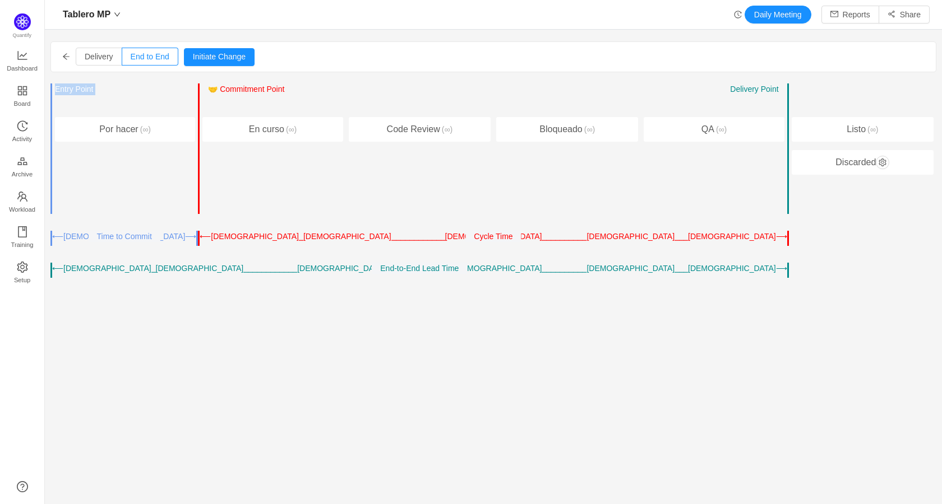
click at [197, 91] on div "Entry Point ← → 🤝 Commitment Point ← → Work Started Delivery Point ← → Por hace…" at bounding box center [493, 181] width 886 height 195
click at [772, 116] on div "Entry Point ← → 🤝 Commitment Point ← → Work Started Delivery Point ← →" at bounding box center [713, 101] width 140 height 34
click at [27, 96] on span "Board" at bounding box center [22, 103] width 17 height 22
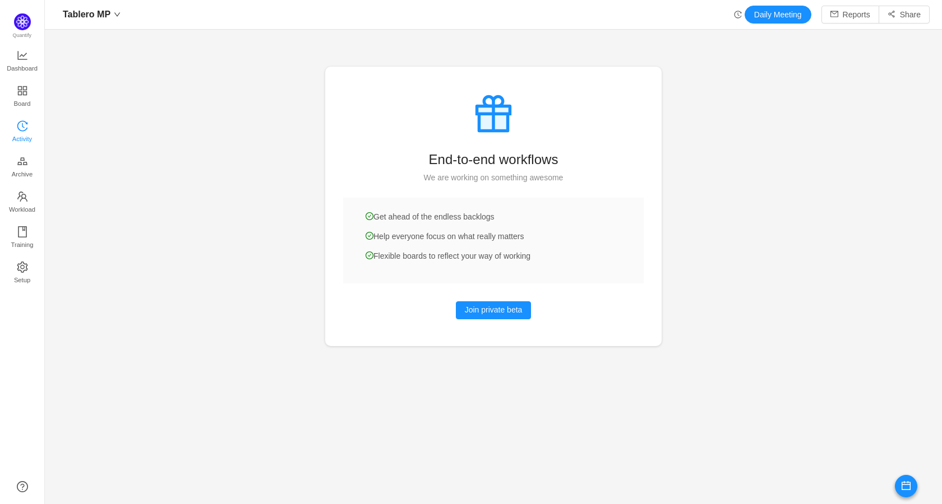
click at [25, 132] on span "Activity" at bounding box center [22, 139] width 20 height 22
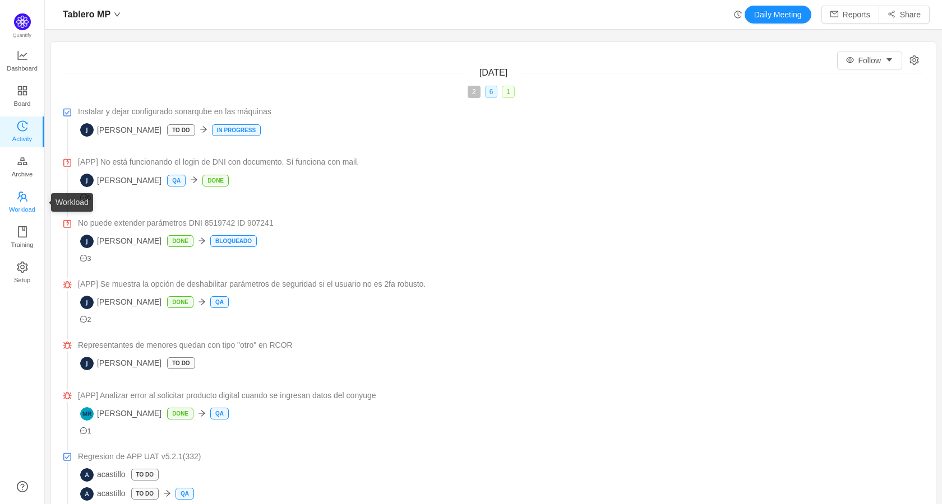
click at [22, 202] on span "Workload" at bounding box center [22, 209] width 26 height 22
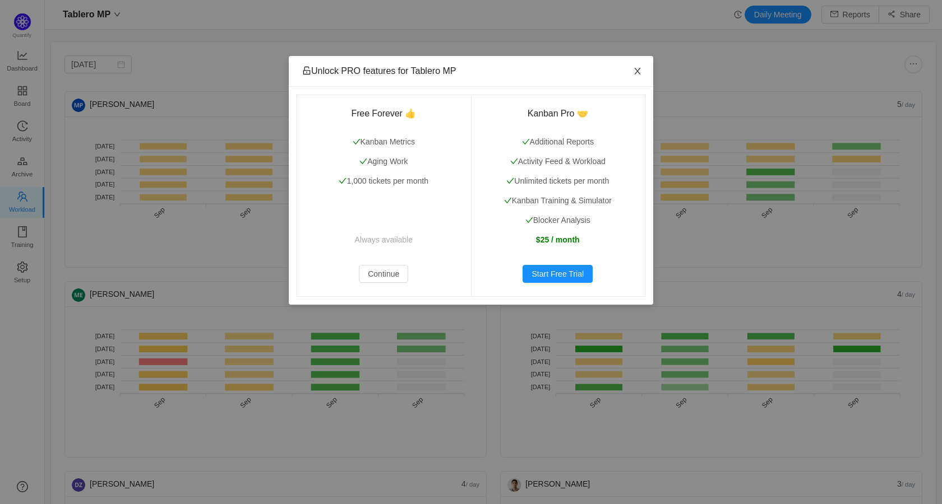
click at [639, 73] on icon "icon: close" at bounding box center [637, 71] width 9 height 9
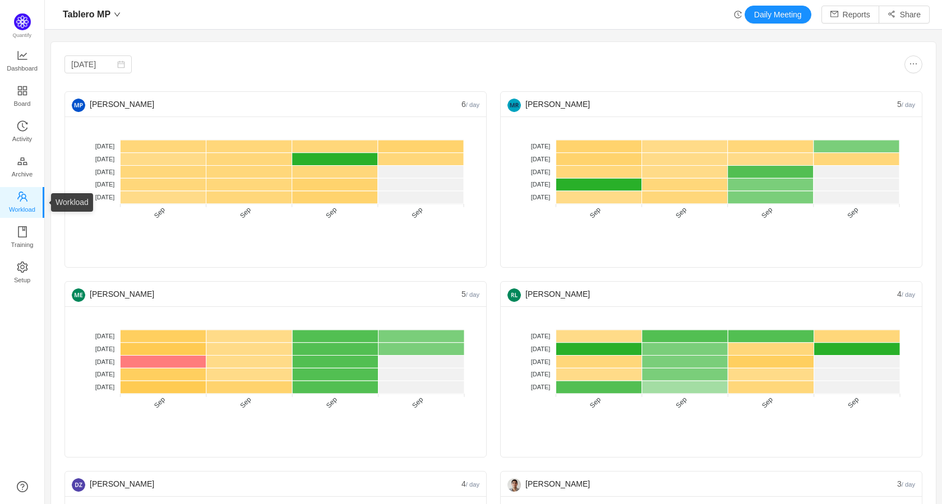
click at [21, 207] on span "Workload" at bounding box center [22, 209] width 26 height 22
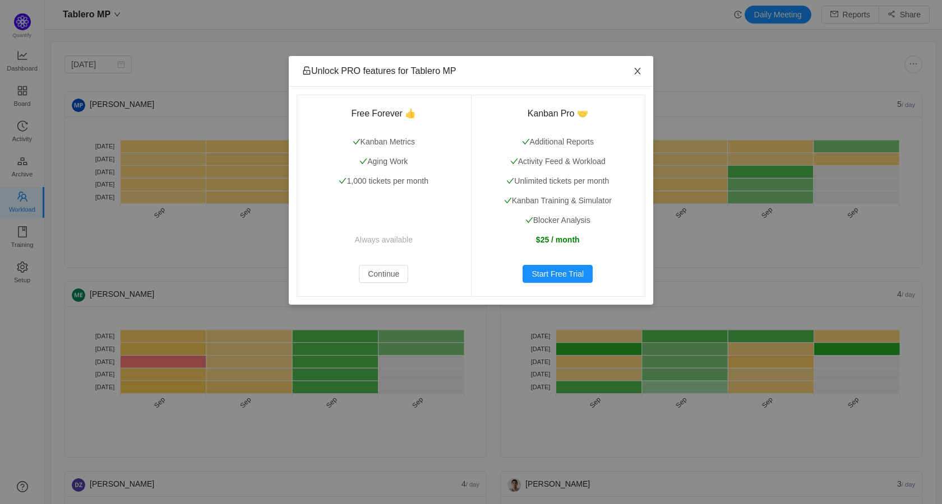
click at [639, 70] on icon "icon: close" at bounding box center [637, 71] width 9 height 9
click at [382, 273] on button "Continue" at bounding box center [383, 274] width 49 height 18
click at [377, 274] on button "Continue" at bounding box center [383, 274] width 49 height 18
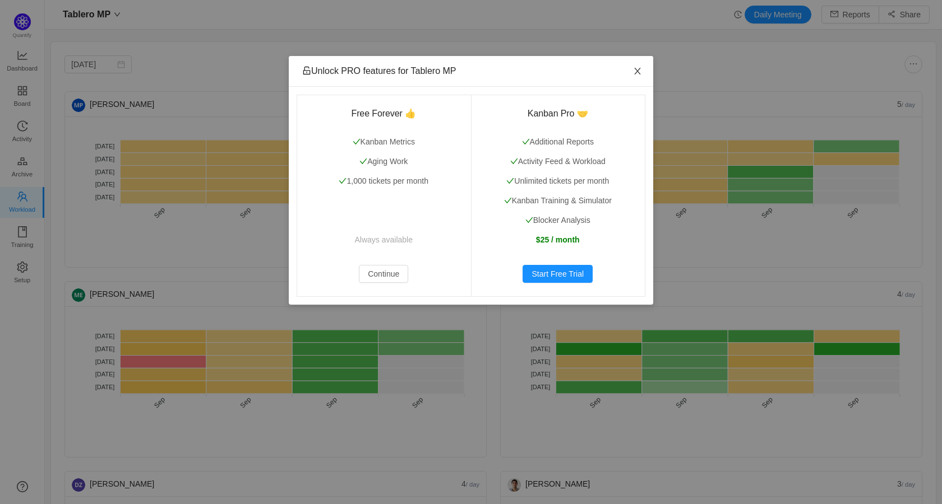
click at [639, 69] on icon "icon: close" at bounding box center [637, 71] width 9 height 9
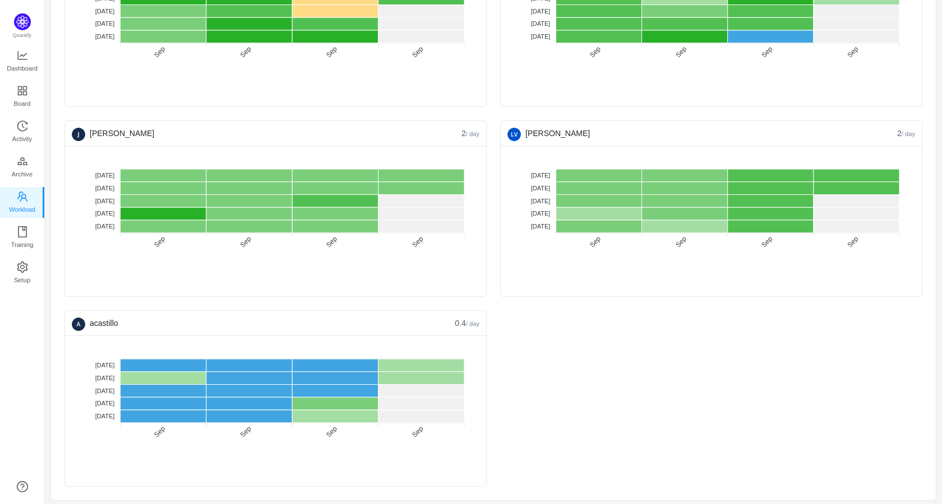
scroll to position [543, 0]
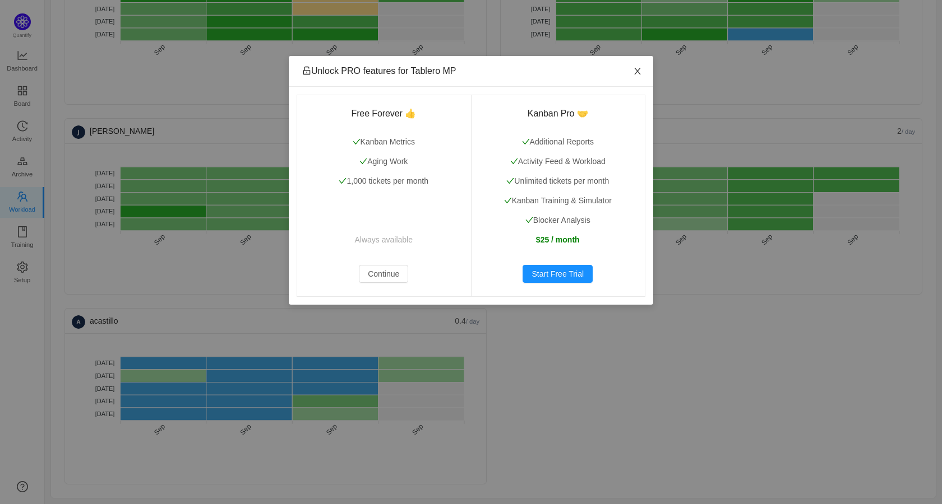
click at [643, 72] on span "Close" at bounding box center [637, 71] width 31 height 31
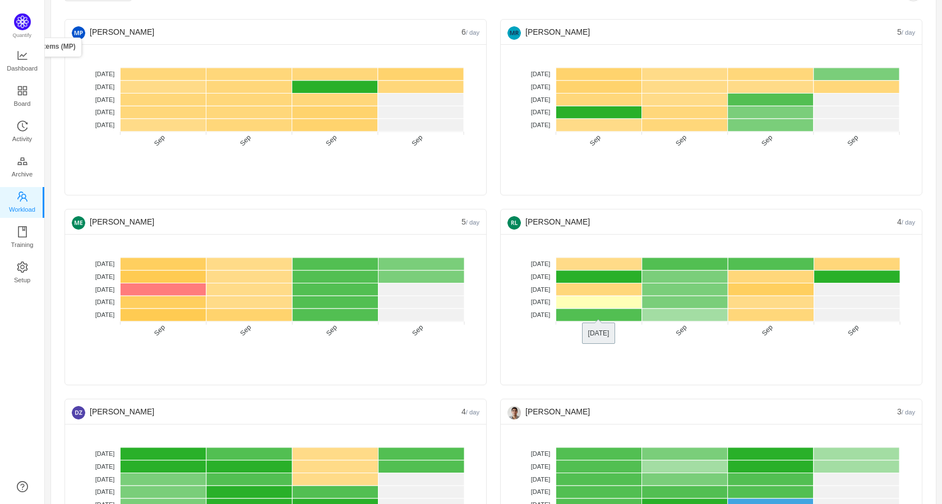
scroll to position [0, 0]
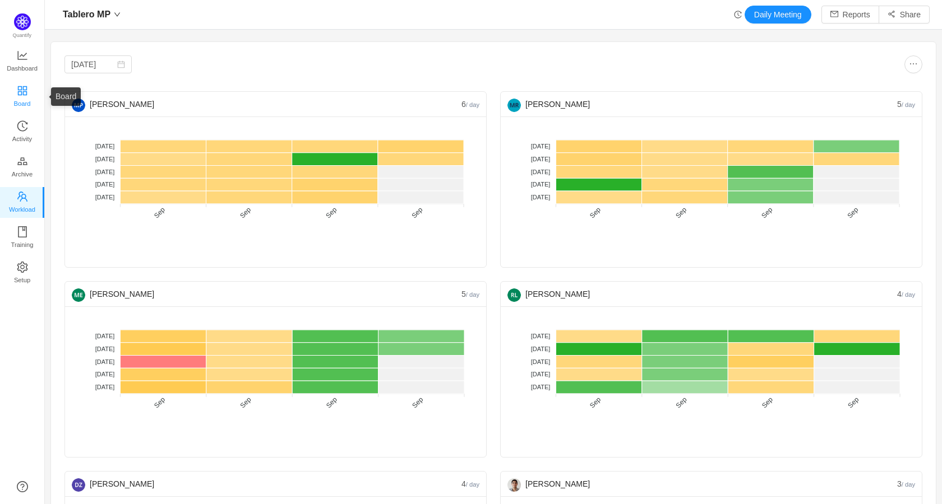
click at [28, 91] on link "Board" at bounding box center [22, 97] width 11 height 22
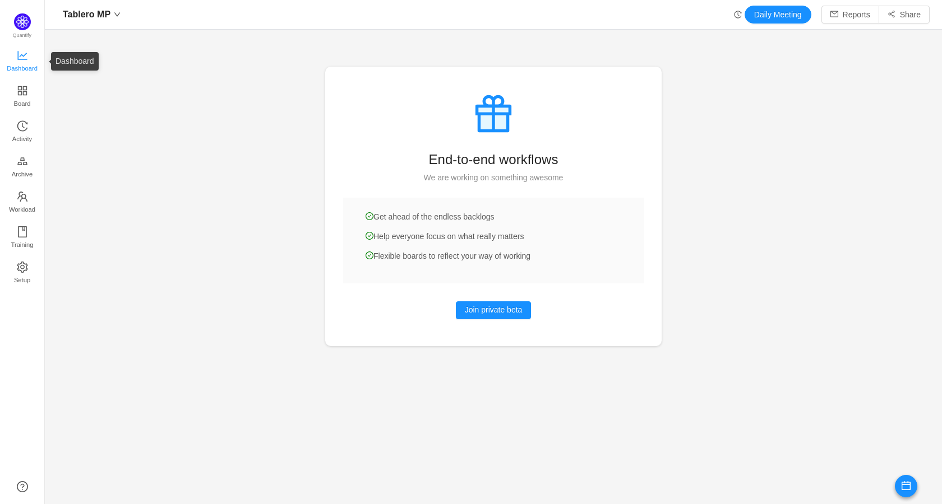
click at [13, 64] on span "Dashboard" at bounding box center [22, 68] width 31 height 22
